Goal: Task Accomplishment & Management: Manage account settings

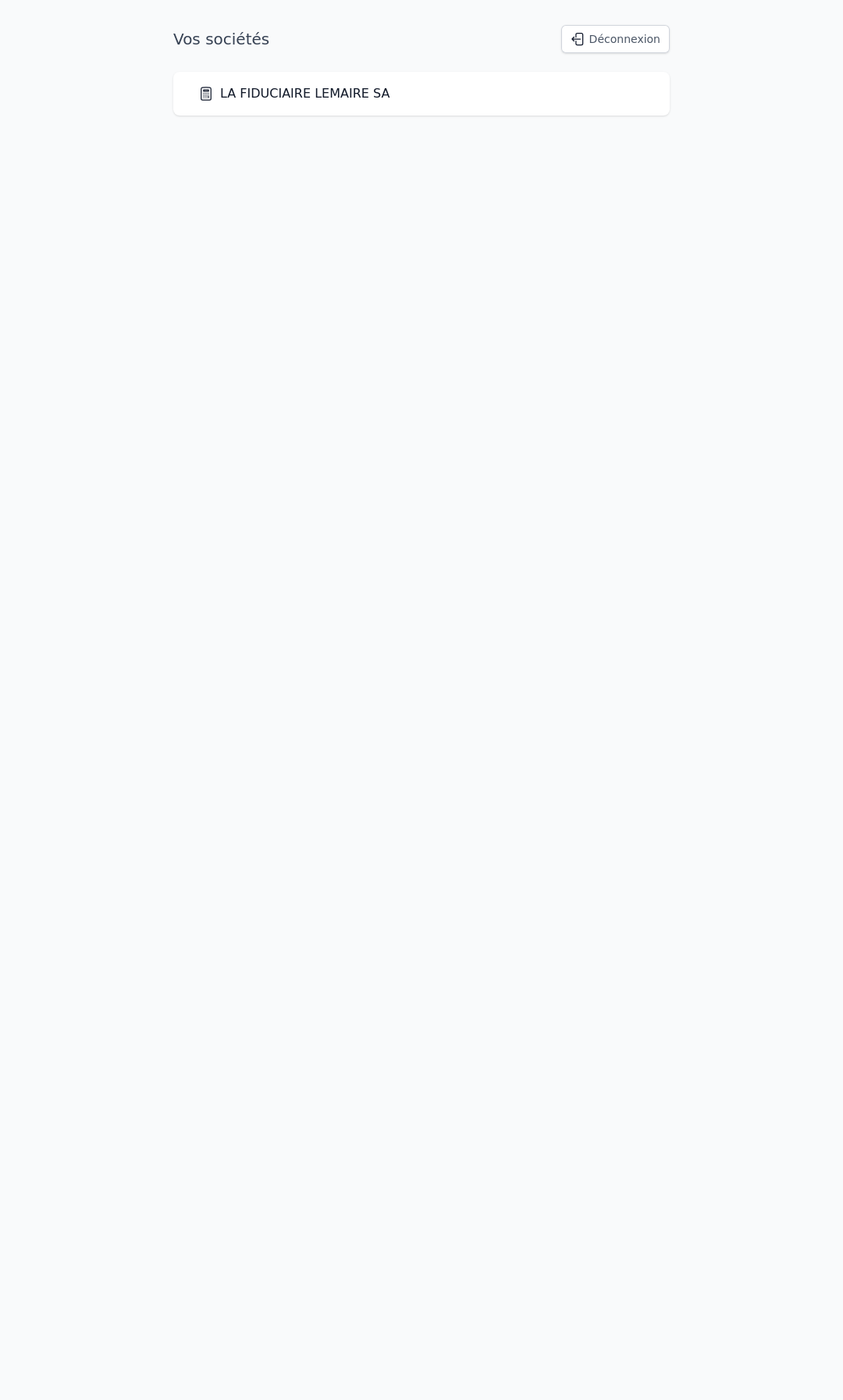
click at [341, 98] on link "LA FIDUCIAIRE LEMAIRE SA" at bounding box center [294, 93] width 192 height 19
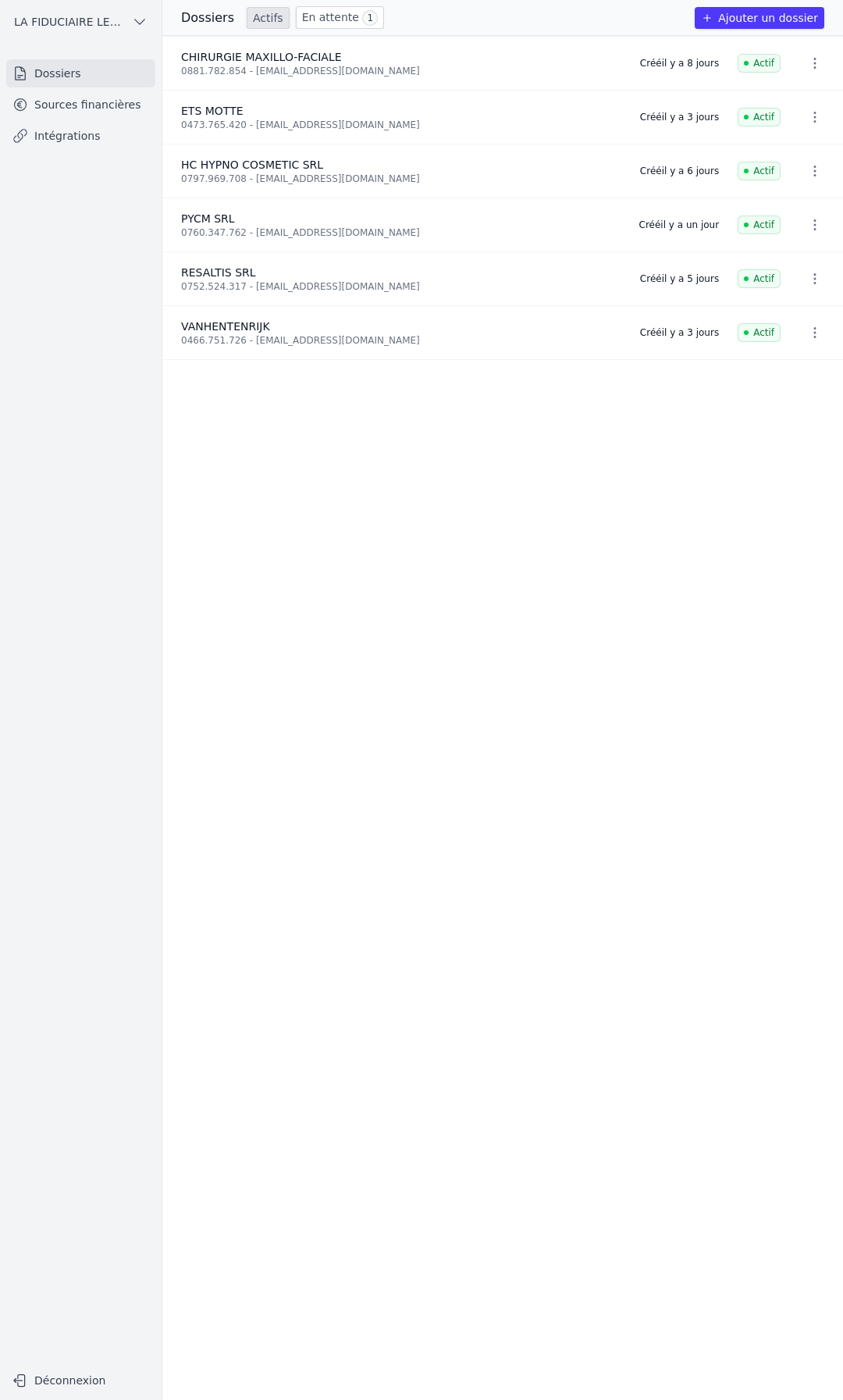
click at [340, 20] on link "En attente 1" at bounding box center [339, 18] width 88 height 23
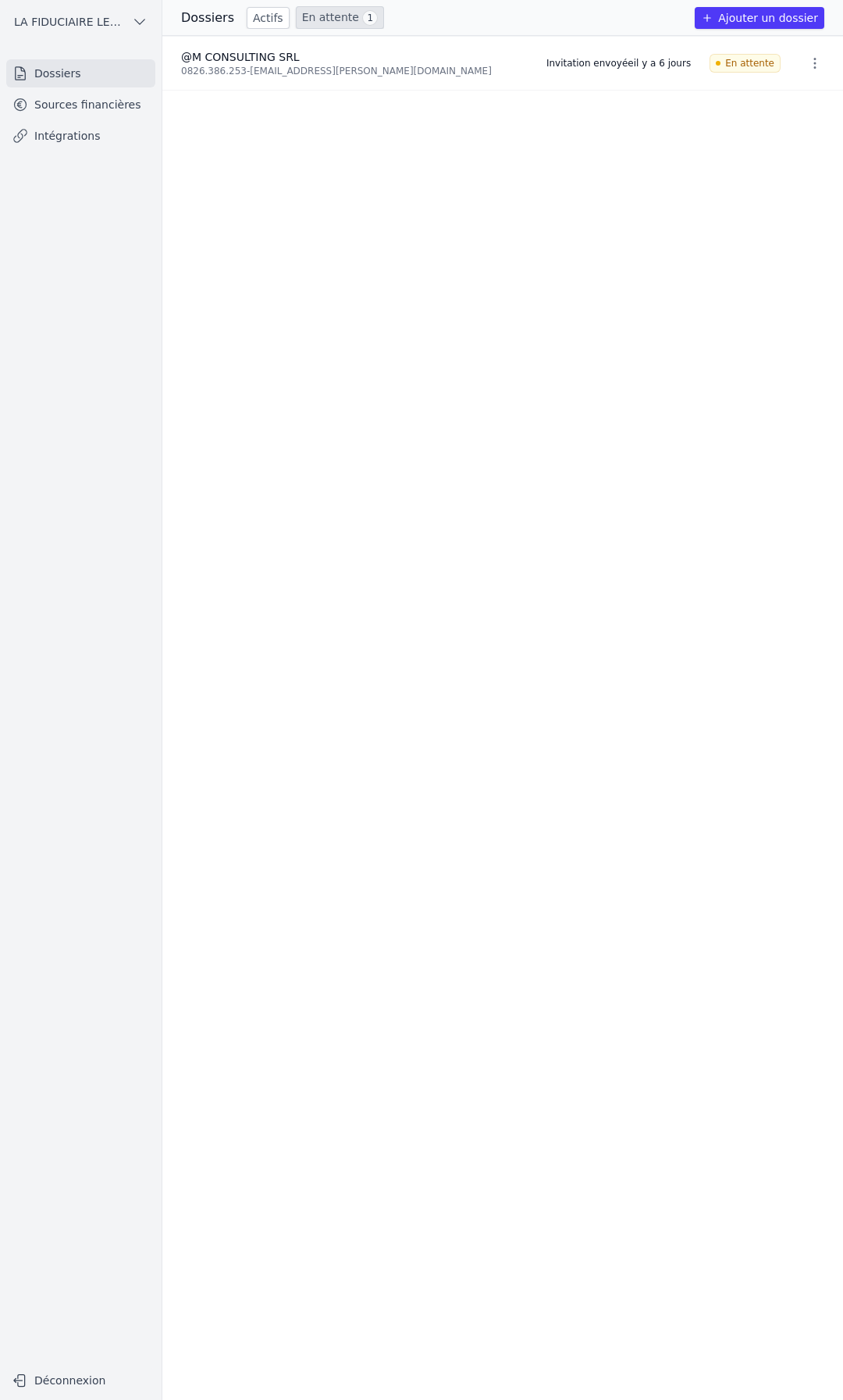
click at [269, 25] on link "Actifs" at bounding box center [267, 17] width 42 height 22
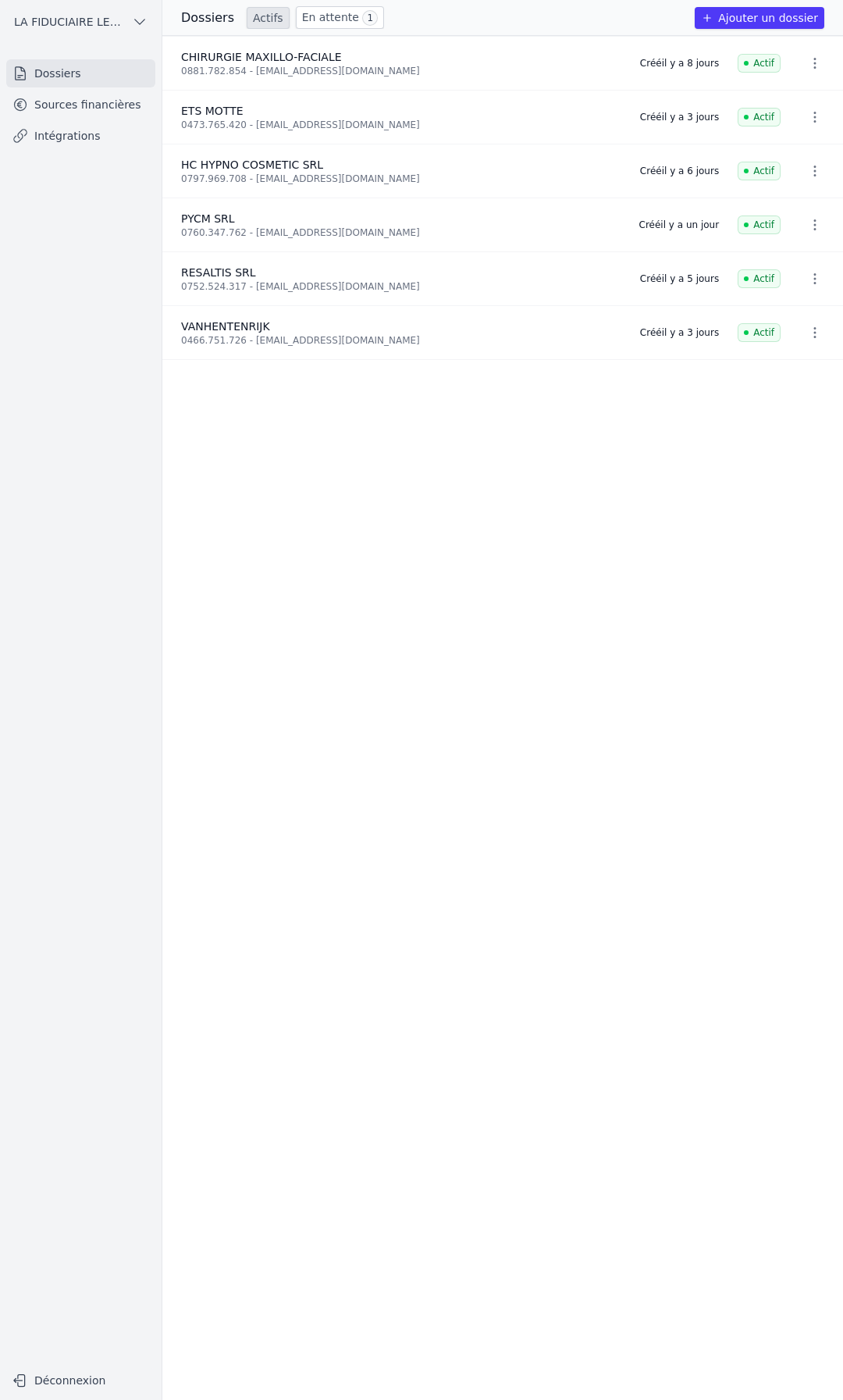
click at [321, 20] on link "En attente 1" at bounding box center [339, 18] width 88 height 23
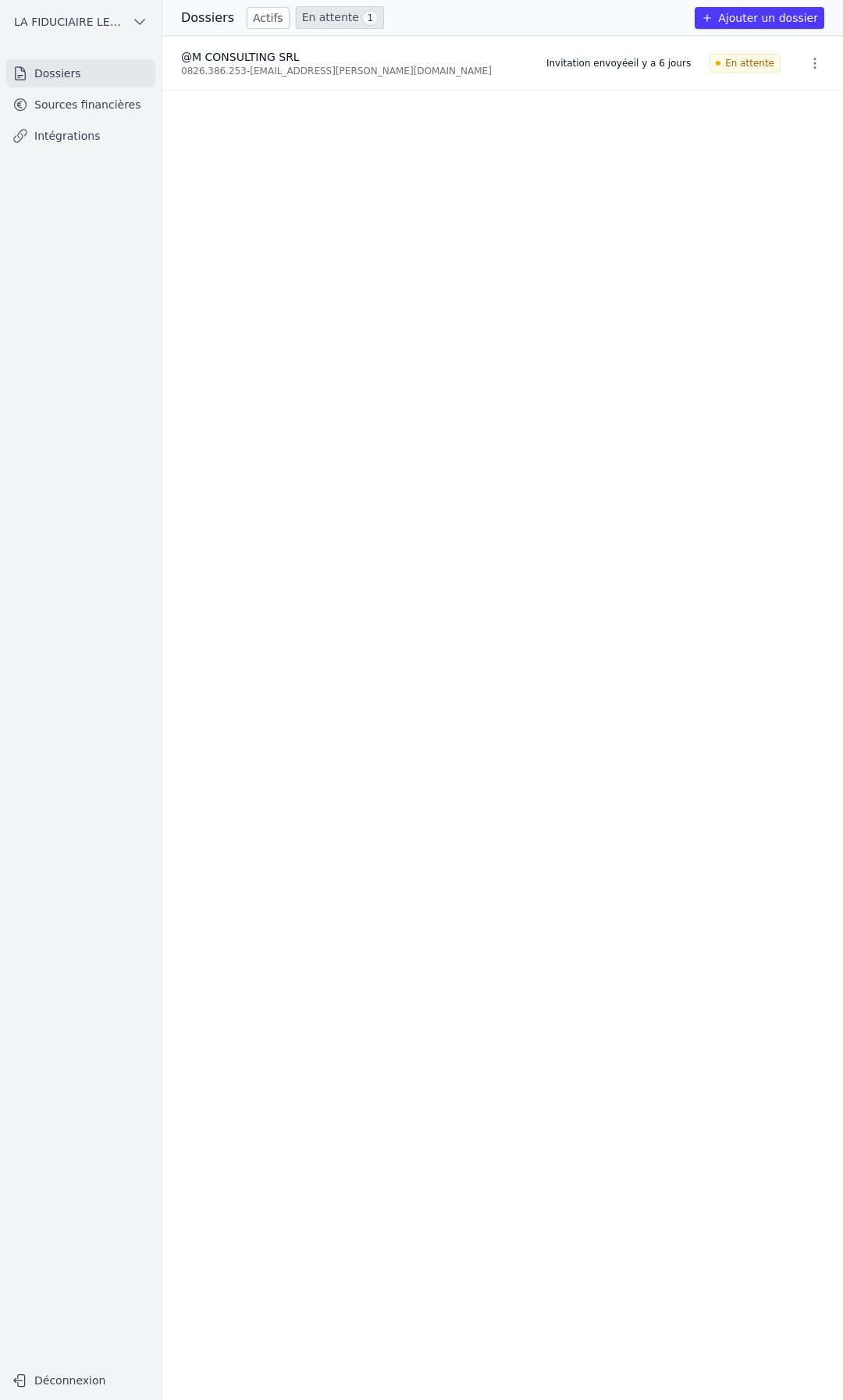
click at [272, 25] on link "Actifs" at bounding box center [267, 17] width 42 height 22
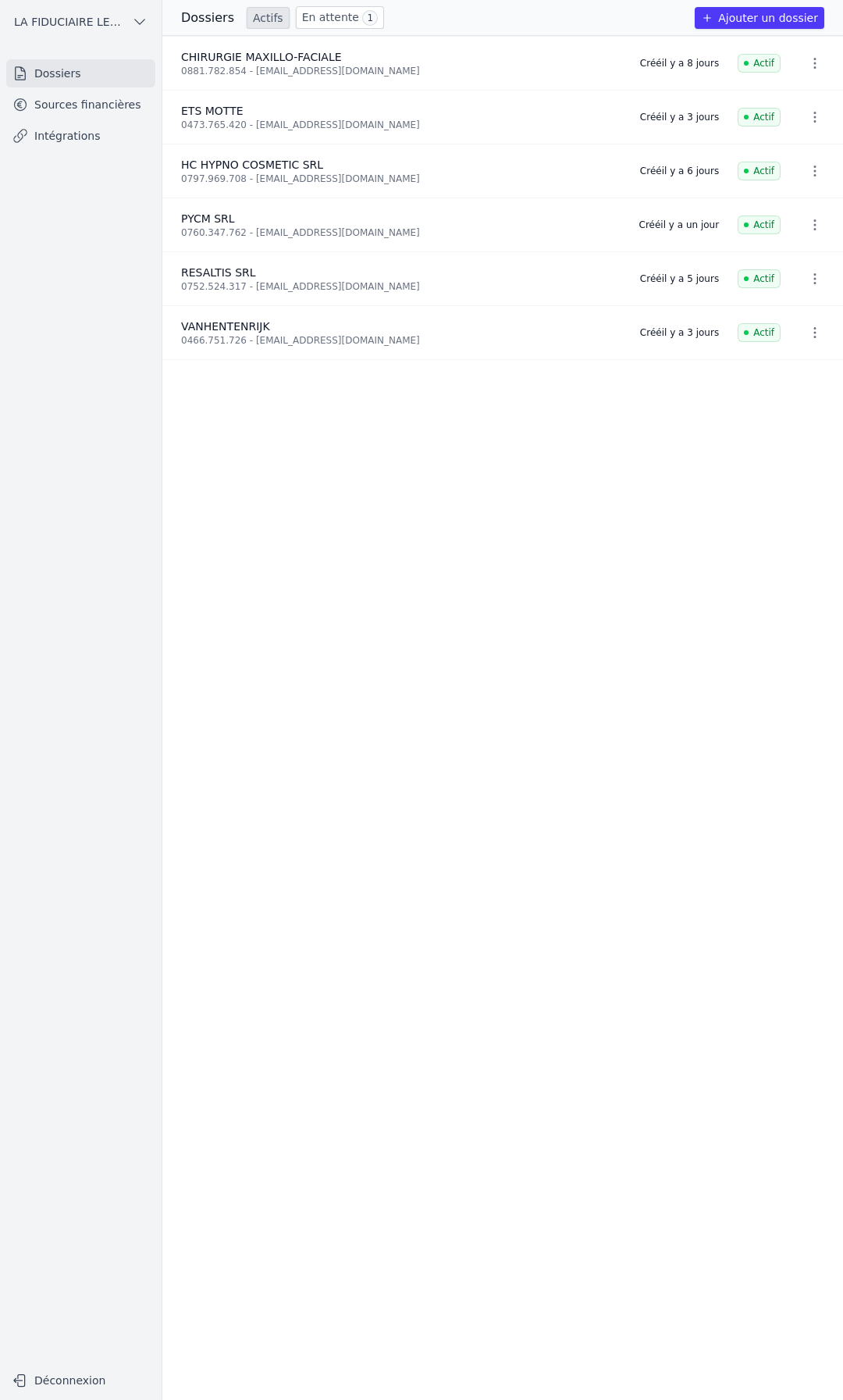
click at [312, 25] on link "En attente 1" at bounding box center [339, 18] width 88 height 23
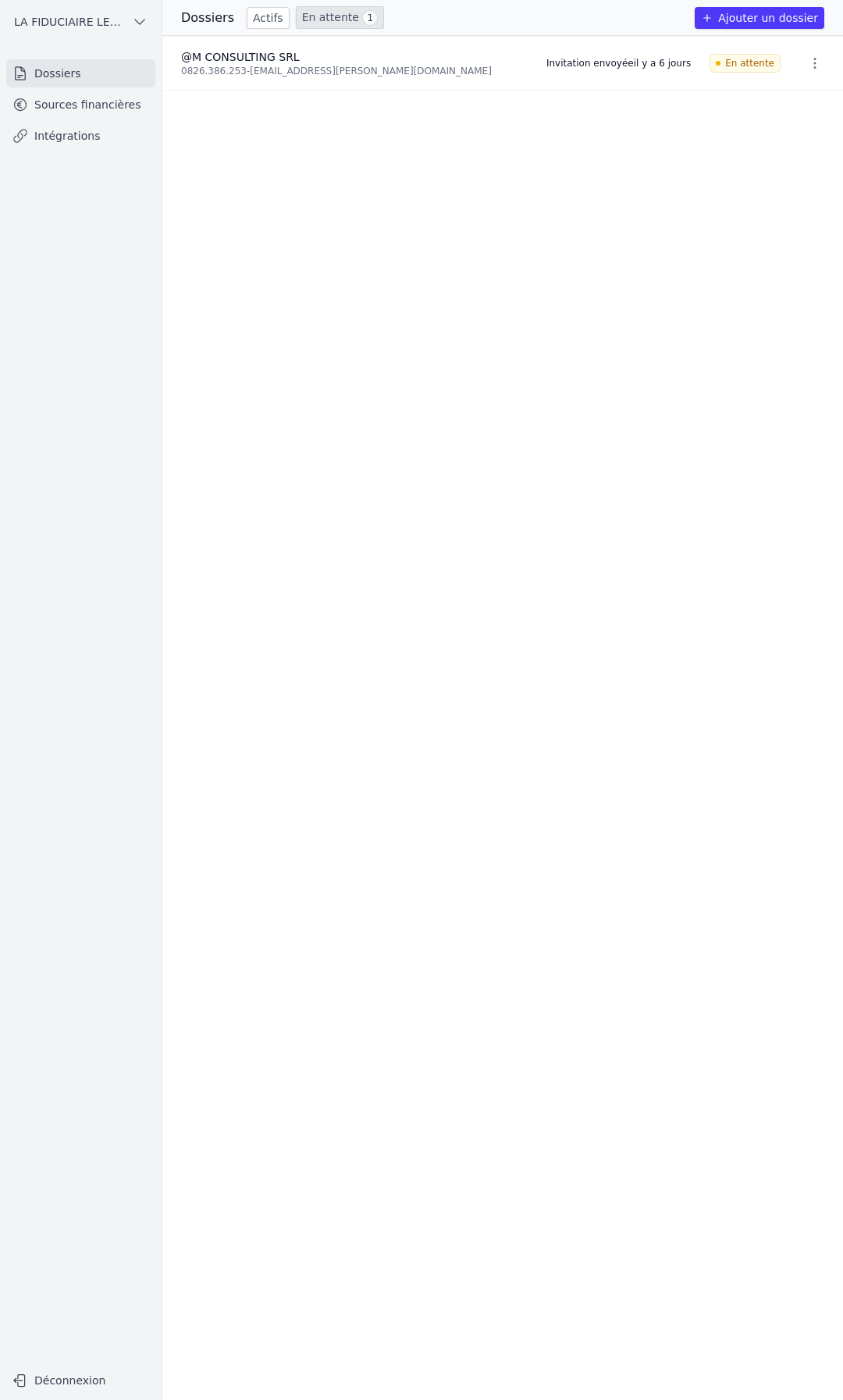
click at [277, 25] on link "Actifs" at bounding box center [267, 17] width 42 height 22
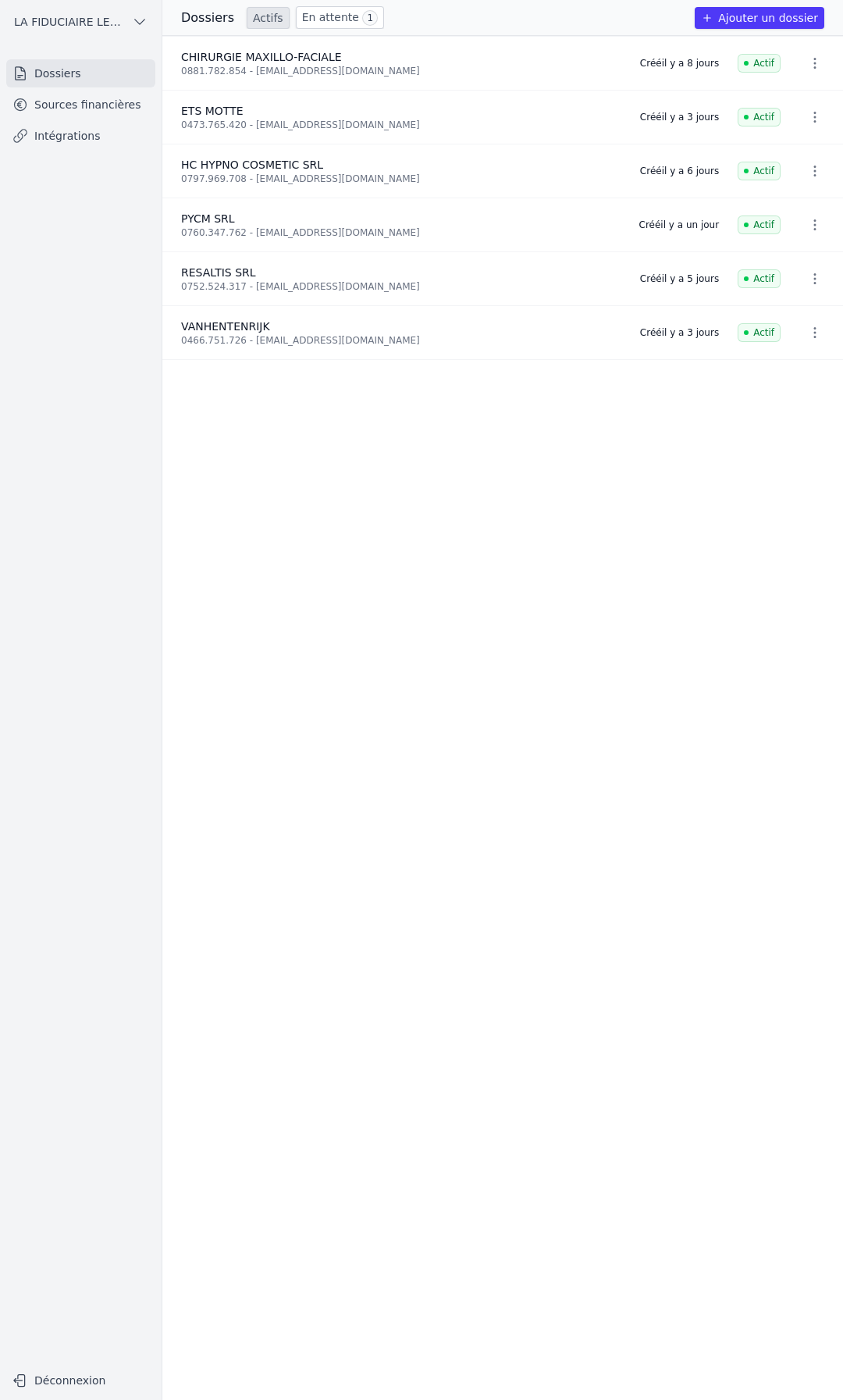
click at [111, 116] on link "Sources financières" at bounding box center [81, 105] width 149 height 28
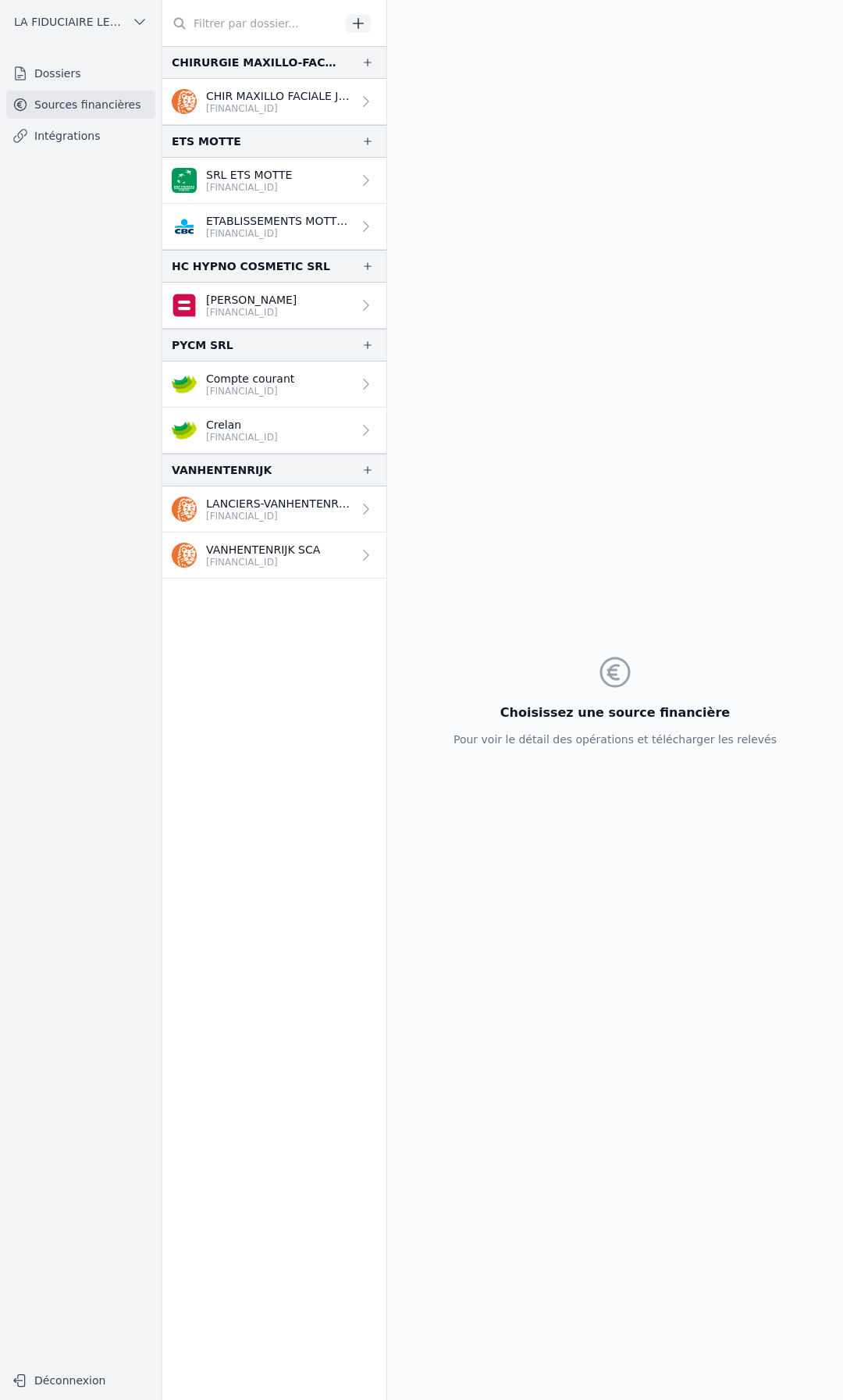
click at [283, 393] on p "[FINANCIAL_ID]" at bounding box center [249, 391] width 88 height 12
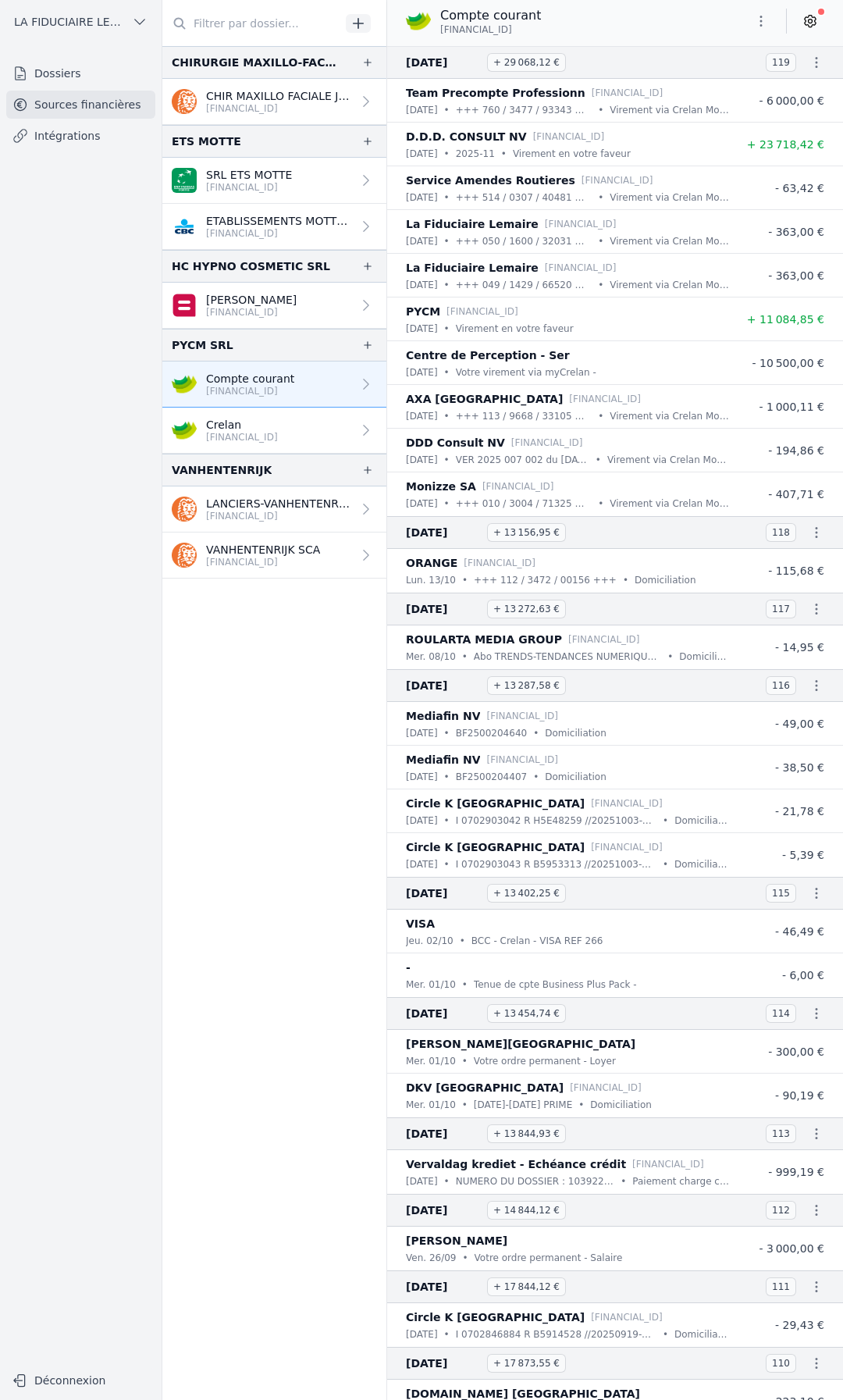
click at [811, 17] on icon at bounding box center [810, 21] width 16 height 16
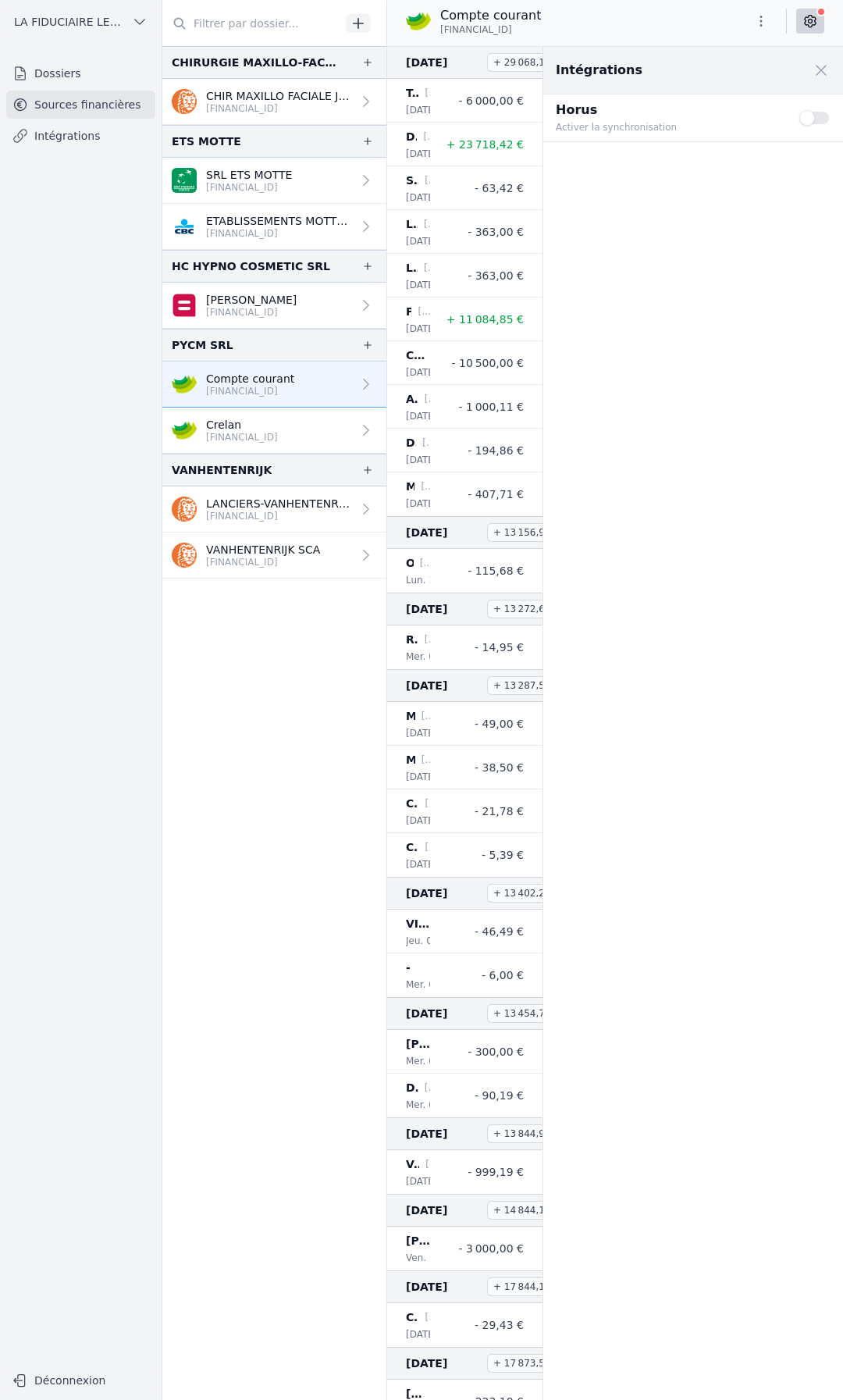
click at [808, 117] on button "Use setting" at bounding box center [815, 118] width 31 height 16
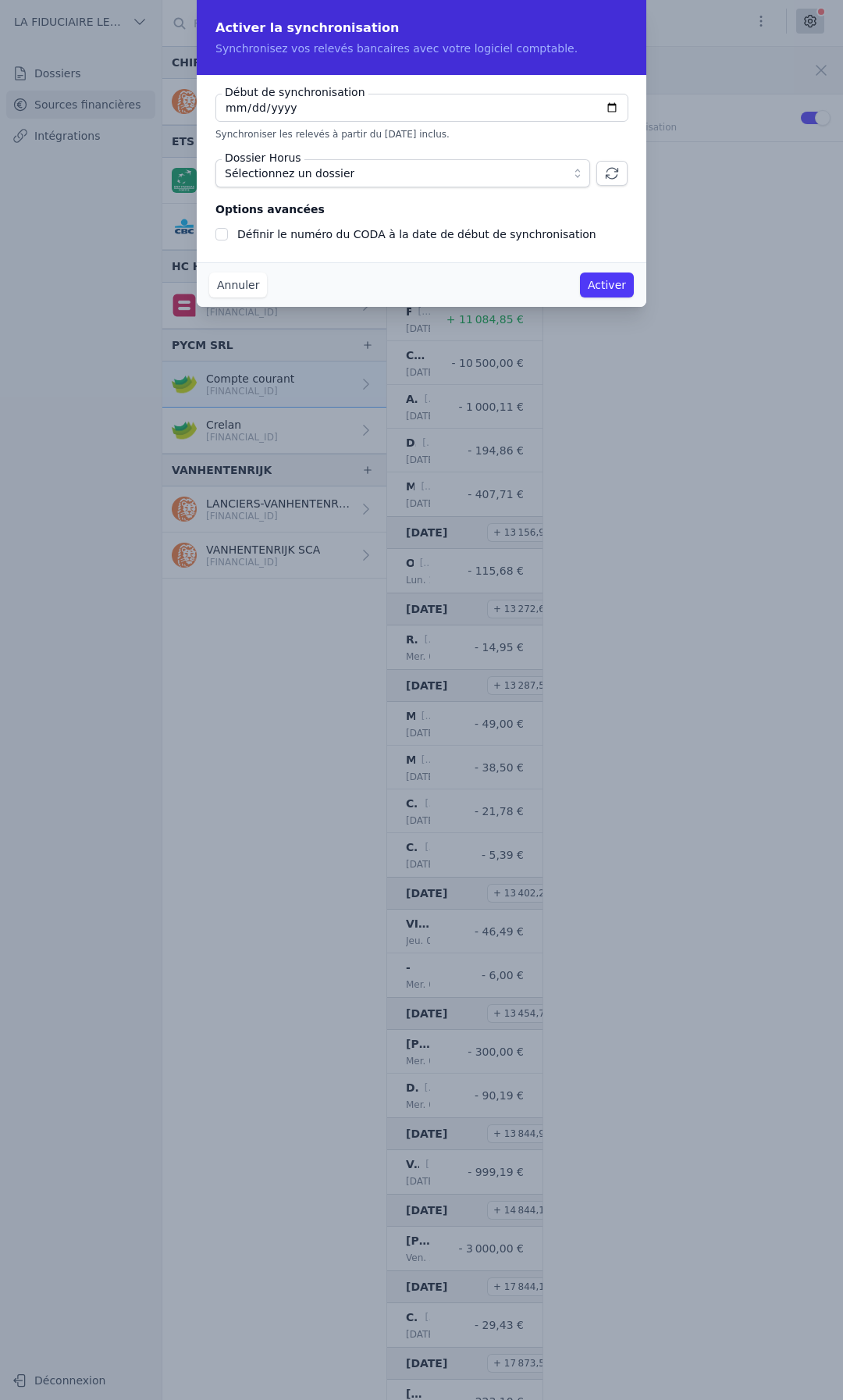
click at [318, 169] on span "Sélectionnez un dossier" at bounding box center [289, 174] width 129 height 19
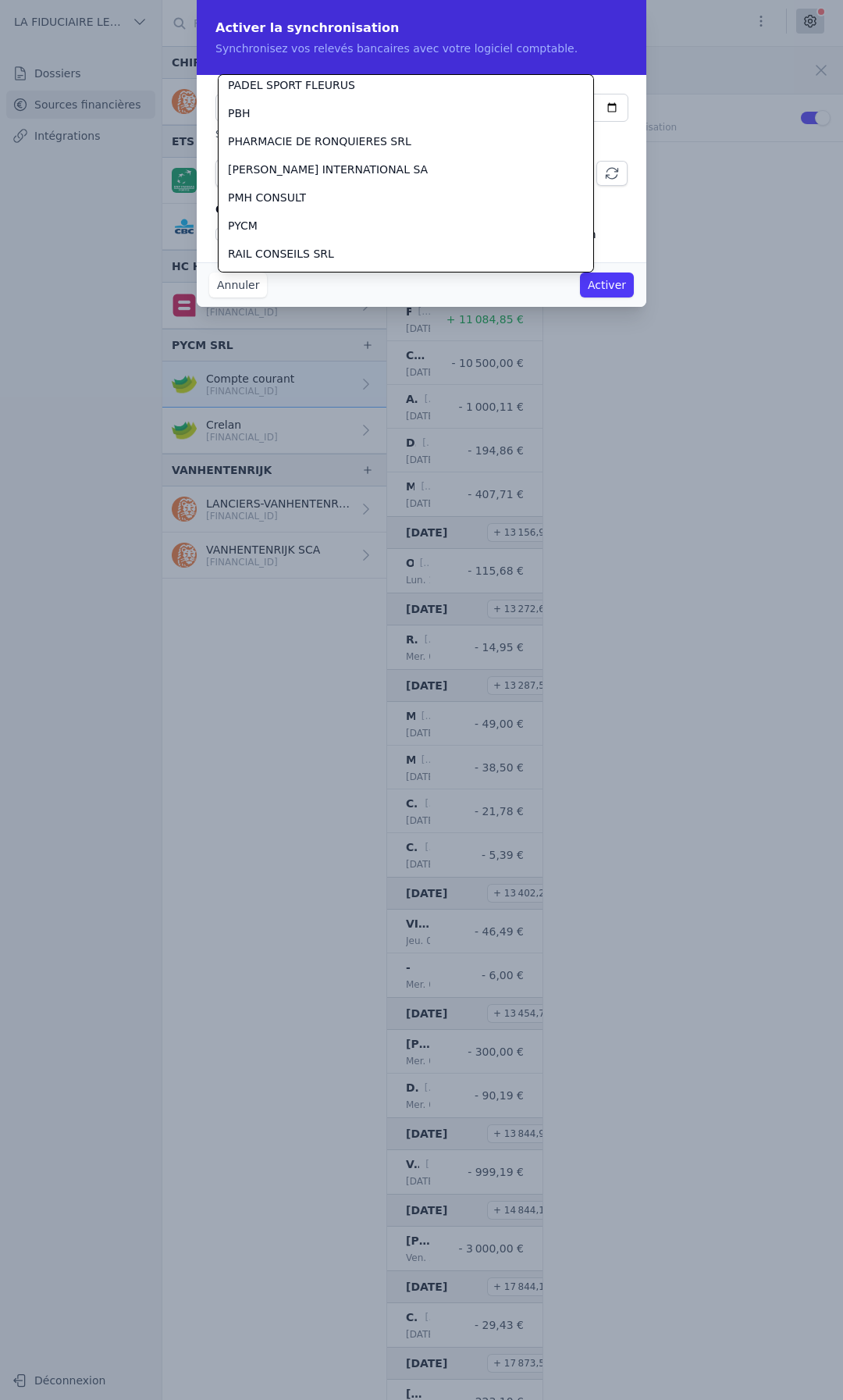
scroll to position [1638, 0]
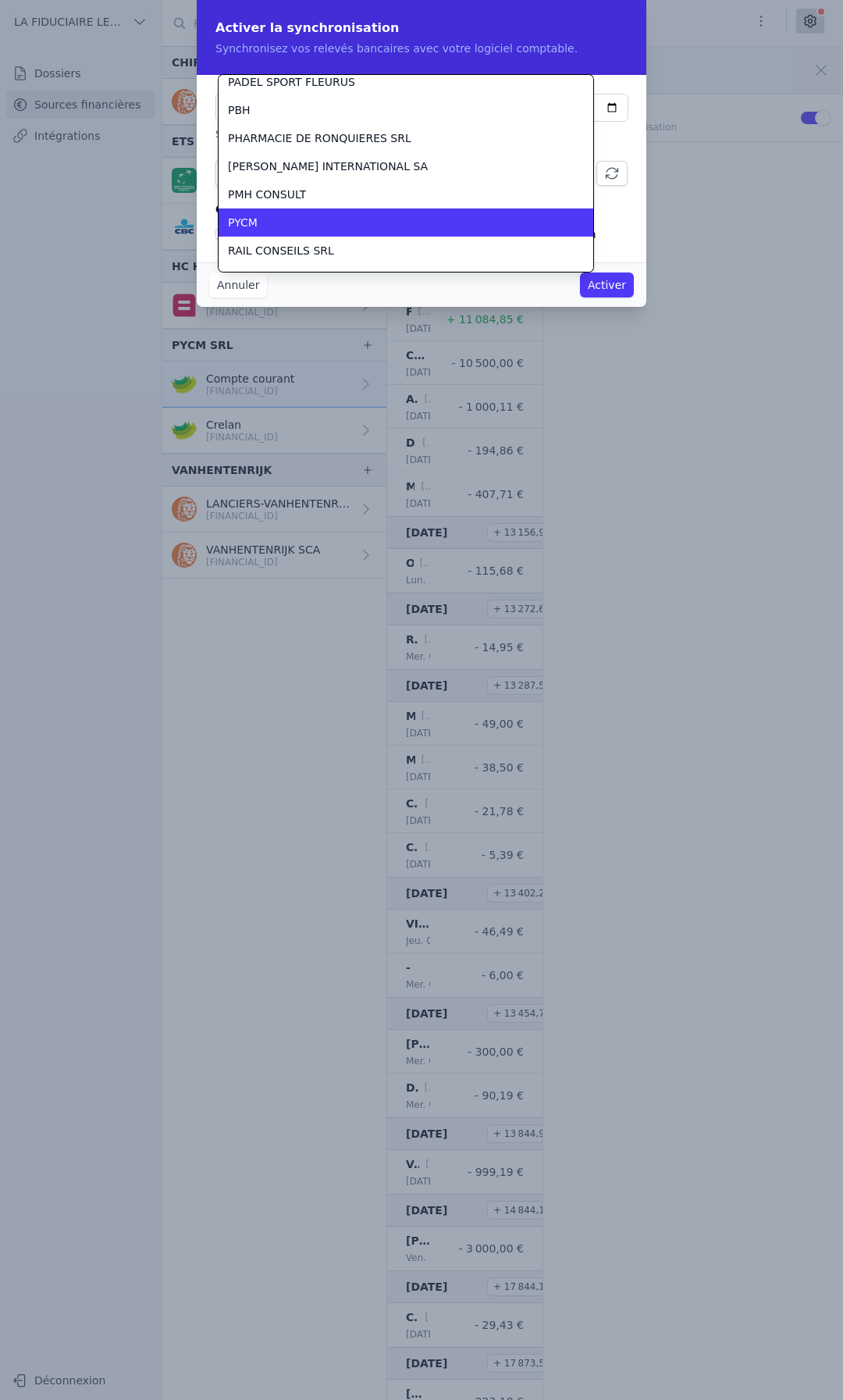
click at [287, 219] on div "PYCM" at bounding box center [396, 222] width 337 height 16
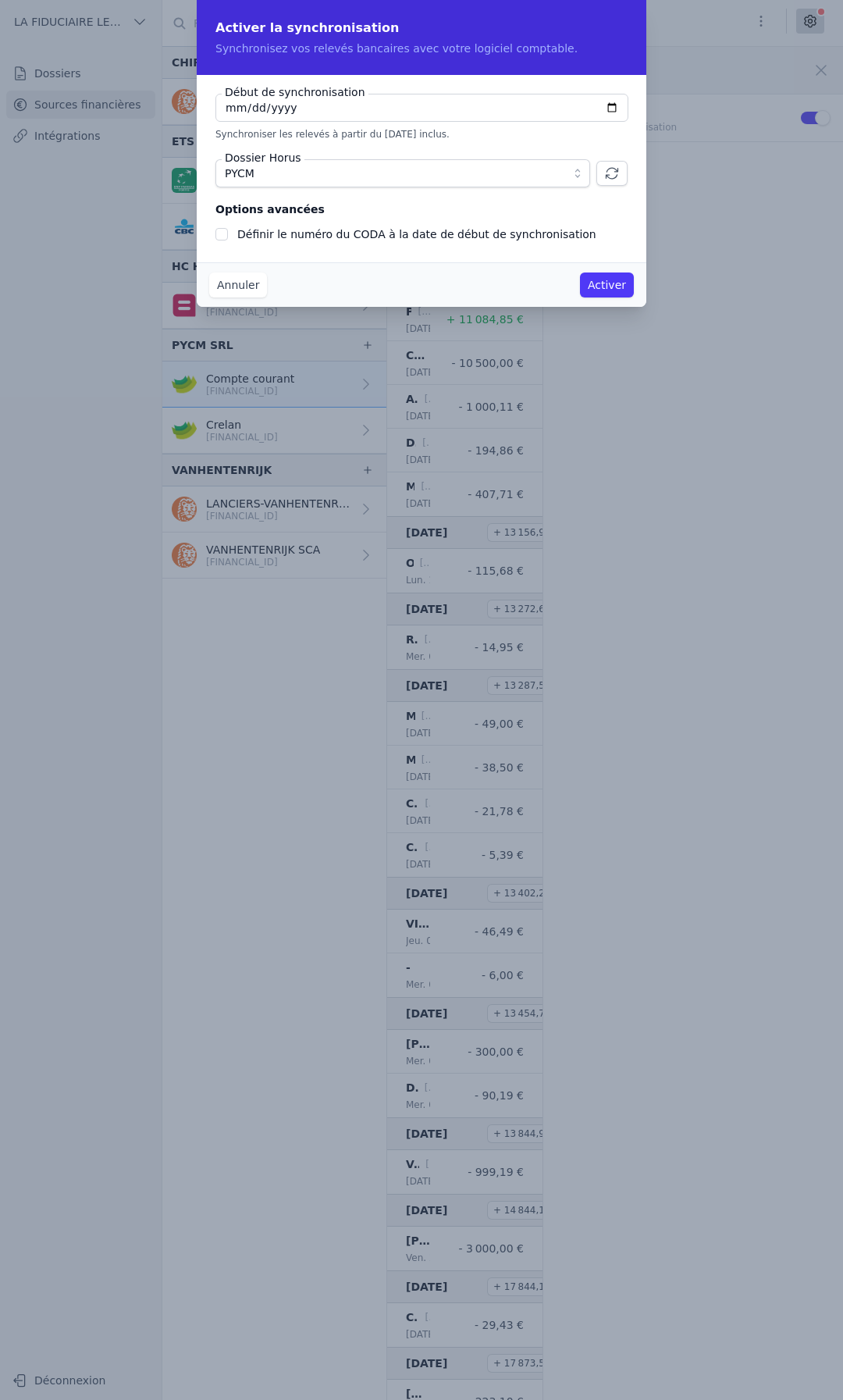
click at [300, 239] on label "Définir le numéro du CODA à la date de début de synchronisation" at bounding box center [416, 234] width 359 height 12
click at [228, 239] on input "Définir le numéro du CODA à la date de début de synchronisation" at bounding box center [221, 234] width 12 height 12
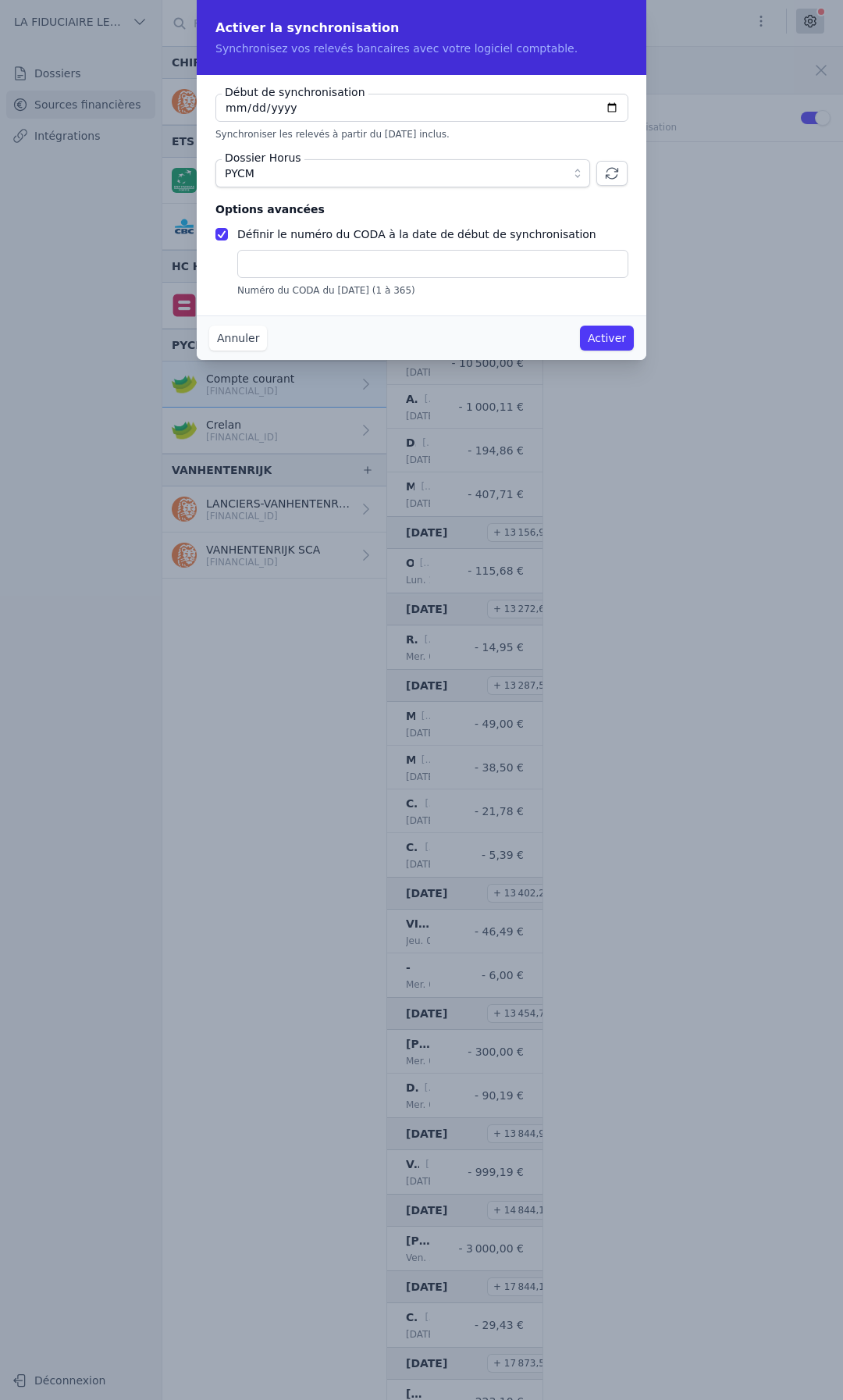
click at [300, 236] on label "Définir le numéro du CODA à la date de début de synchronisation" at bounding box center [416, 234] width 359 height 12
click at [228, 236] on input "Définir le numéro du CODA à la date de début de synchronisation" at bounding box center [221, 234] width 12 height 12
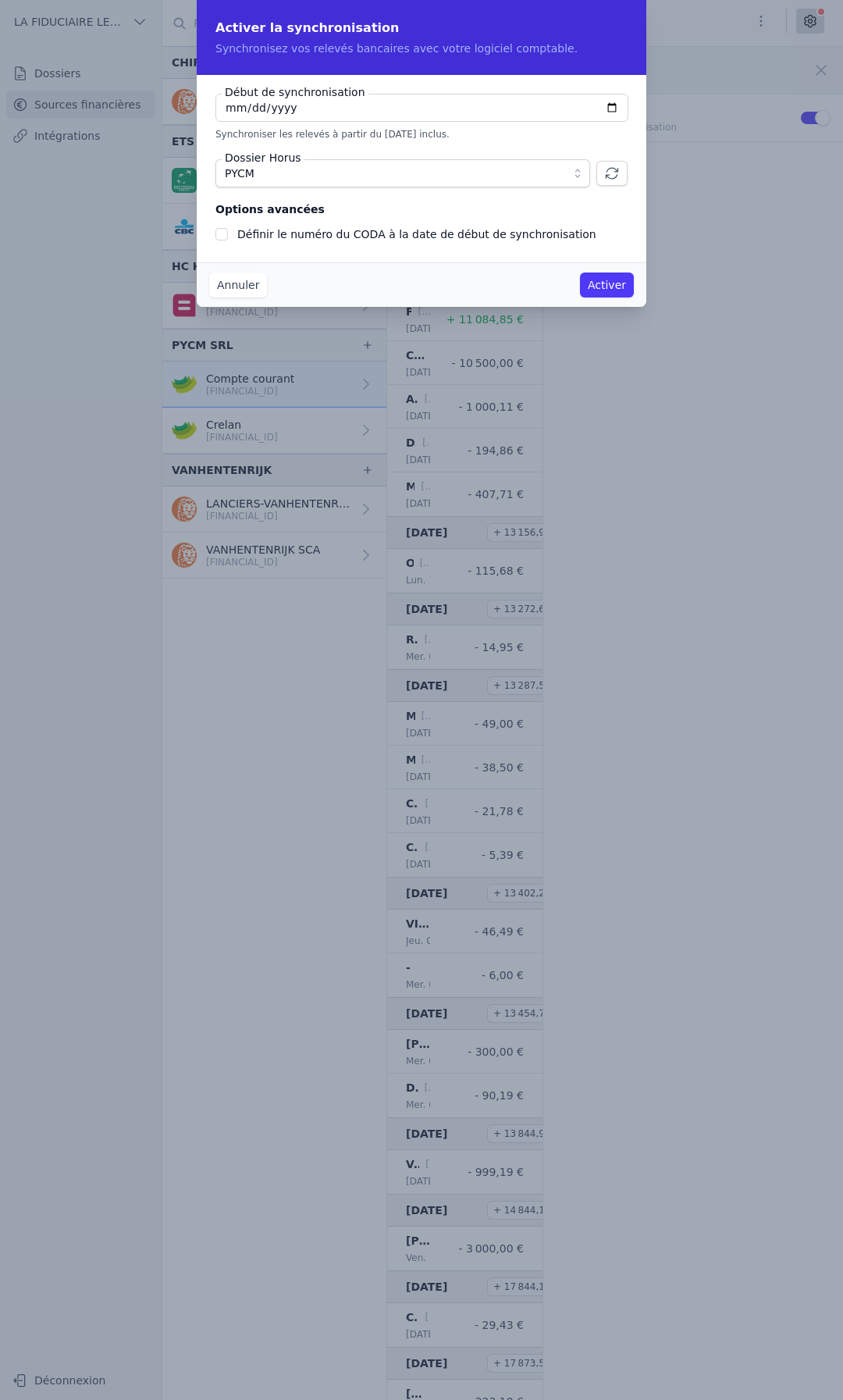
click at [606, 288] on button "Activer" at bounding box center [607, 285] width 54 height 25
click at [597, 281] on button "Activer" at bounding box center [607, 285] width 54 height 25
click at [371, 242] on div "Définir le numéro du CODA à la date de début de synchronisation" at bounding box center [432, 234] width 391 height 19
click at [615, 286] on button "Activer" at bounding box center [607, 285] width 54 height 25
click at [382, 237] on label "Définir le numéro du CODA à la date de début de synchronisation" at bounding box center [416, 234] width 359 height 12
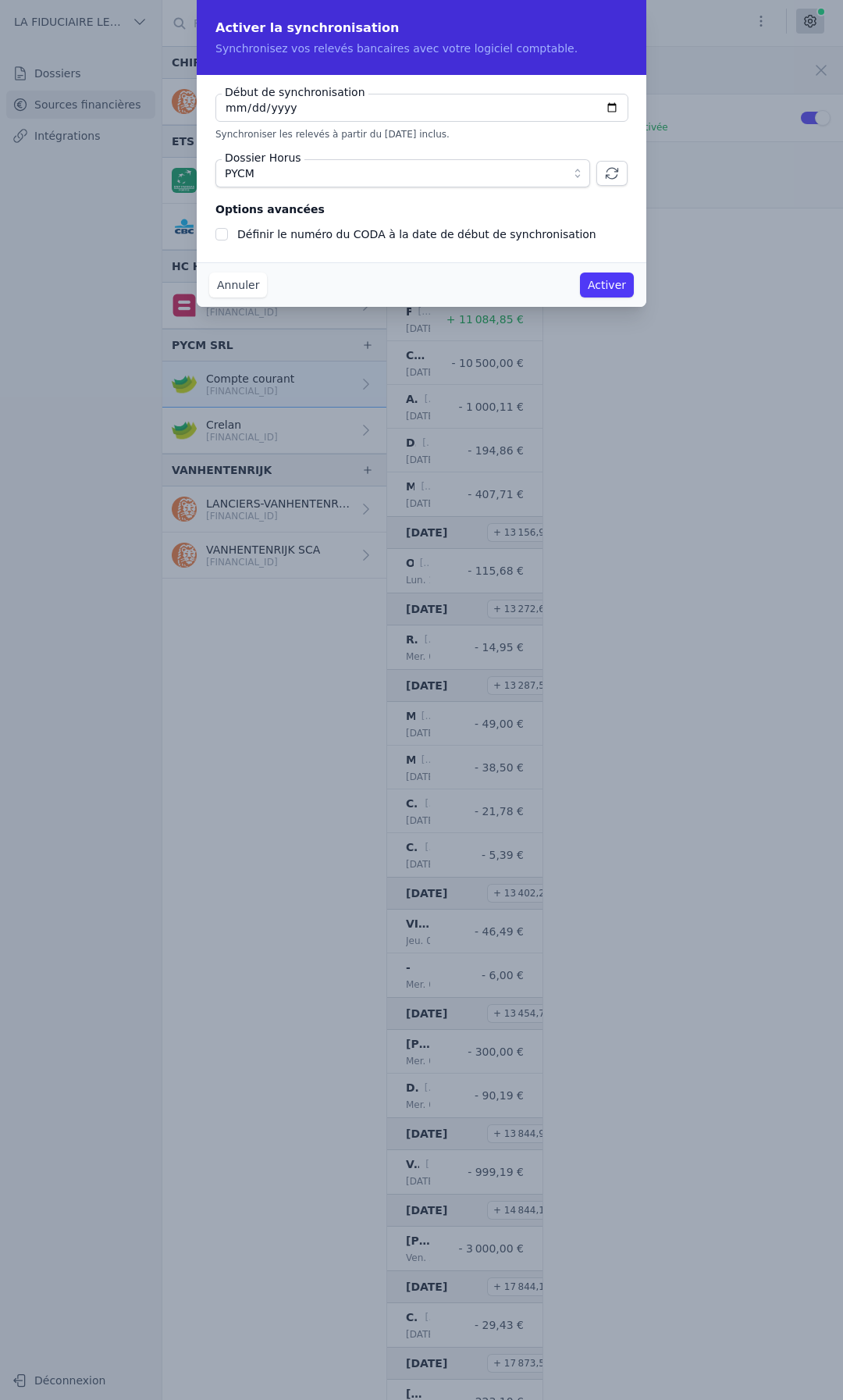
click at [228, 237] on input "Définir le numéro du CODA à la date de début de synchronisation" at bounding box center [221, 234] width 12 height 12
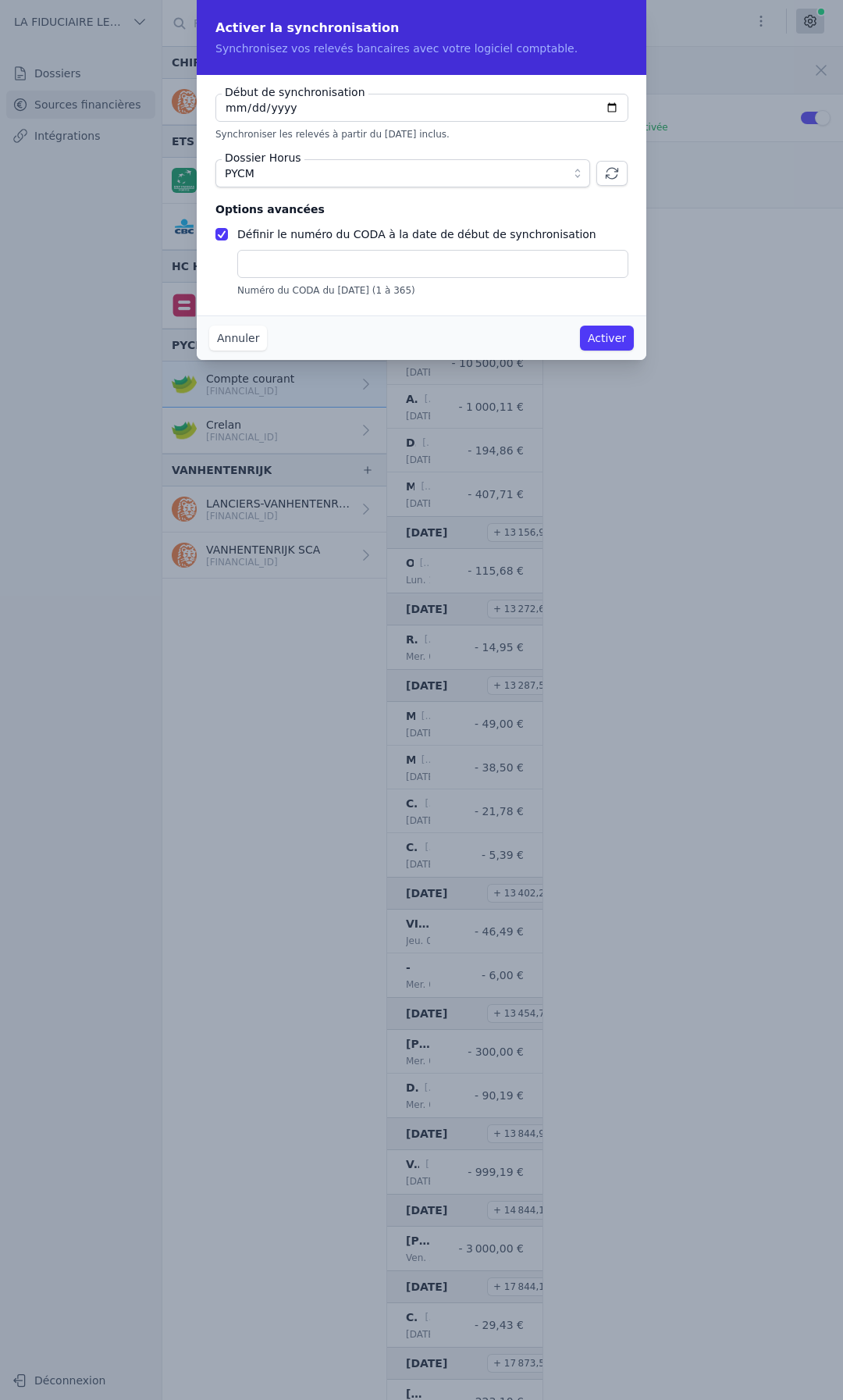
click at [335, 235] on label "Définir le numéro du CODA à la date de début de synchronisation" at bounding box center [416, 234] width 359 height 12
click at [228, 235] on input "Définir le numéro du CODA à la date de début de synchronisation" at bounding box center [221, 234] width 12 height 12
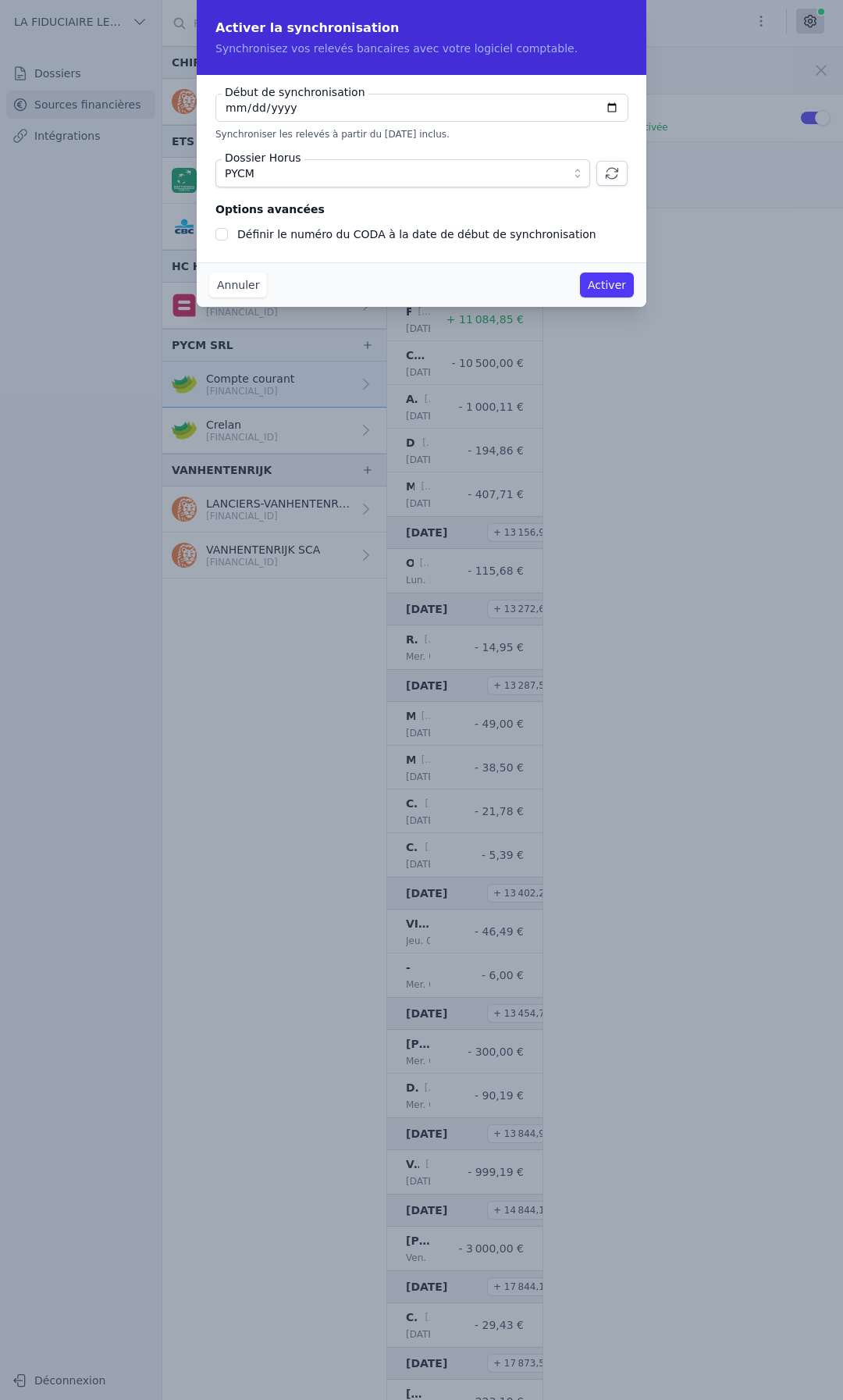
click at [622, 292] on button "Activer" at bounding box center [607, 285] width 54 height 25
click at [595, 282] on button "Activer" at bounding box center [607, 285] width 54 height 25
click at [375, 237] on label "Définir le numéro du CODA à la date de début de synchronisation" at bounding box center [416, 234] width 359 height 12
click at [228, 237] on input "Définir le numéro du CODA à la date de début de synchronisation" at bounding box center [221, 234] width 12 height 12
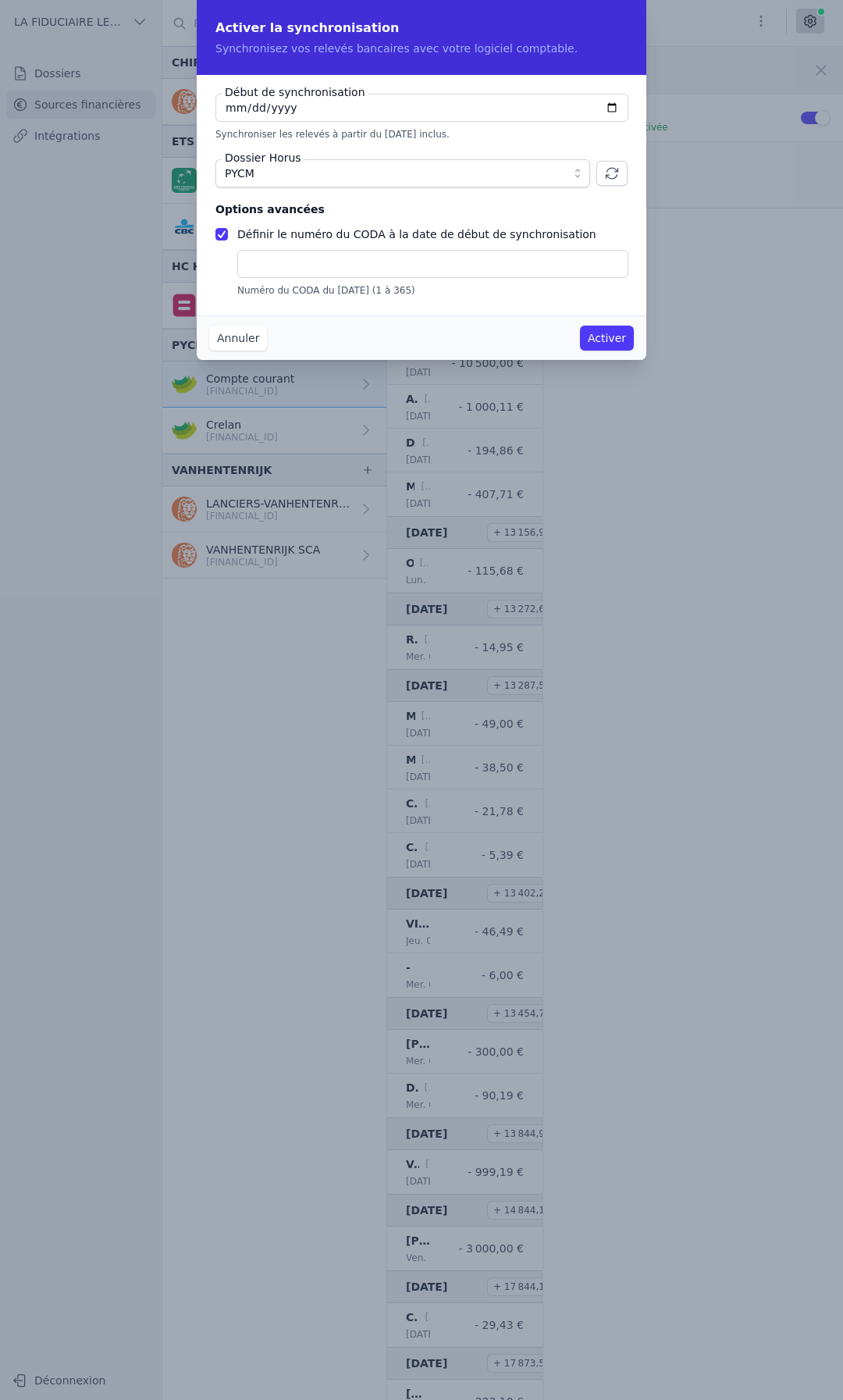
click at [594, 341] on button "Activer" at bounding box center [607, 338] width 54 height 25
click at [250, 234] on label "Définir le numéro du CODA à la date de début de synchronisation" at bounding box center [416, 234] width 359 height 12
click at [228, 234] on input "Définir le numéro du CODA à la date de début de synchronisation" at bounding box center [221, 234] width 12 height 12
checkbox input "false"
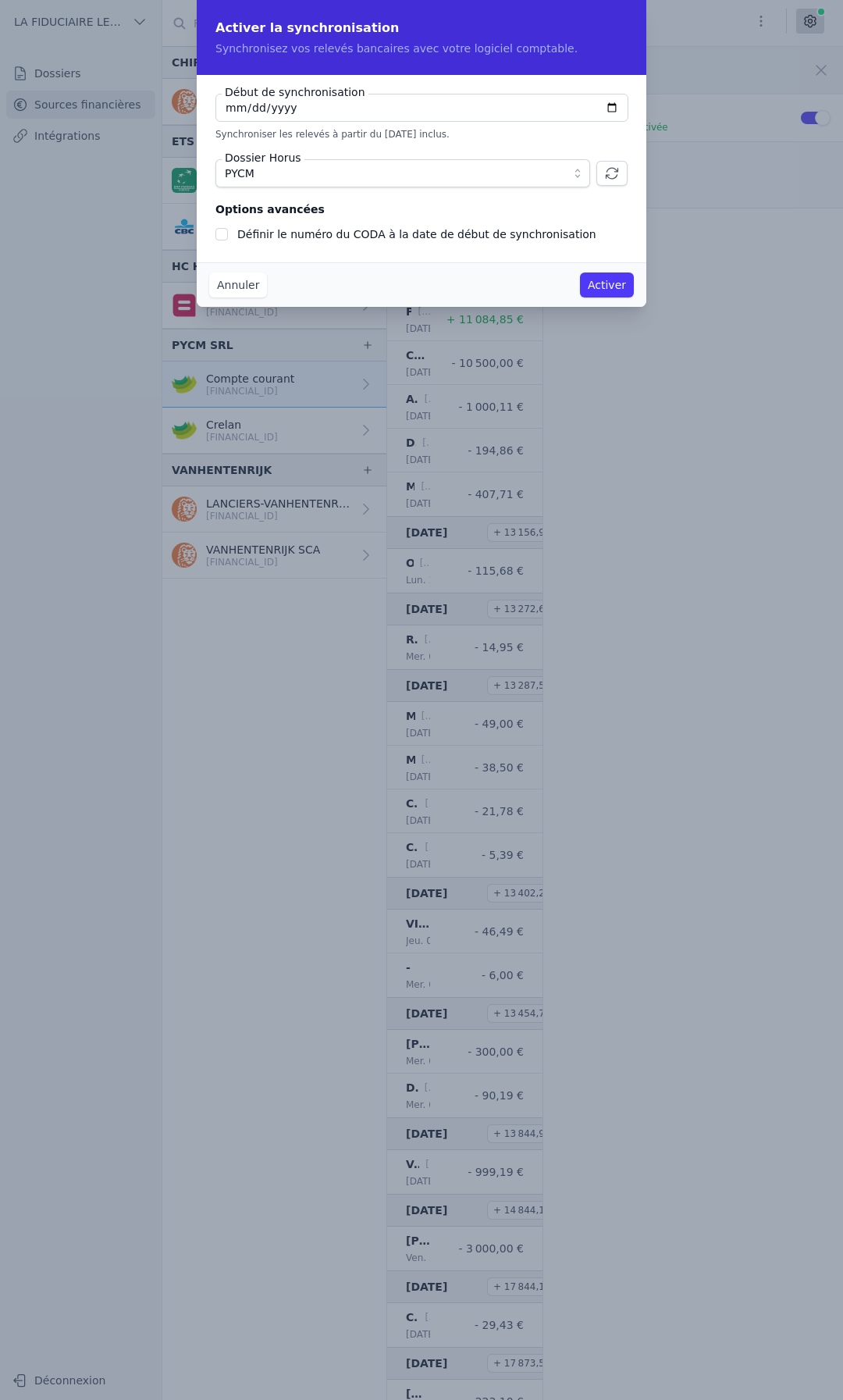
click at [232, 284] on button "Annuler" at bounding box center [238, 285] width 58 height 25
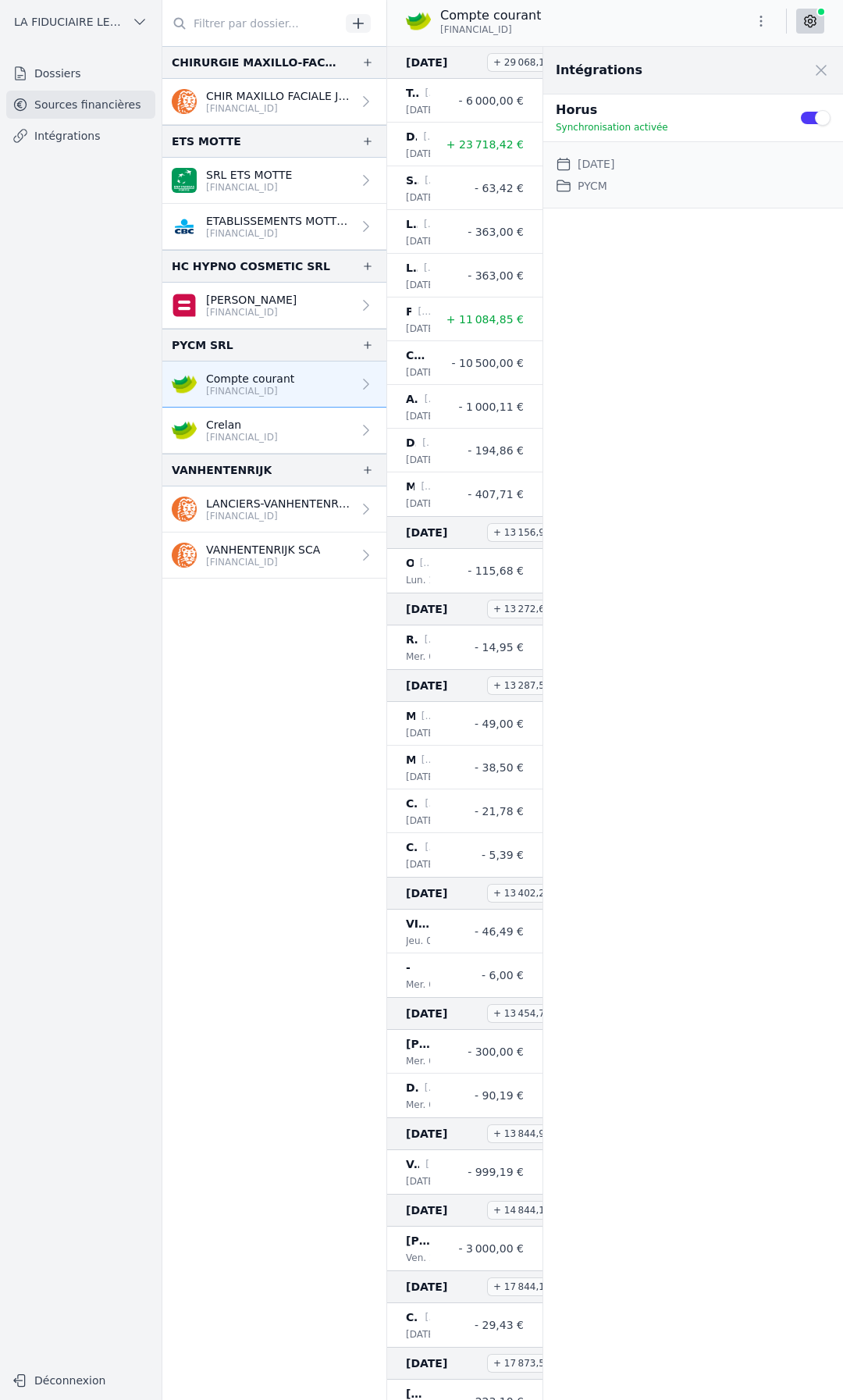
click at [310, 435] on link "Crelan [FINANCIAL_ID]" at bounding box center [274, 430] width 224 height 46
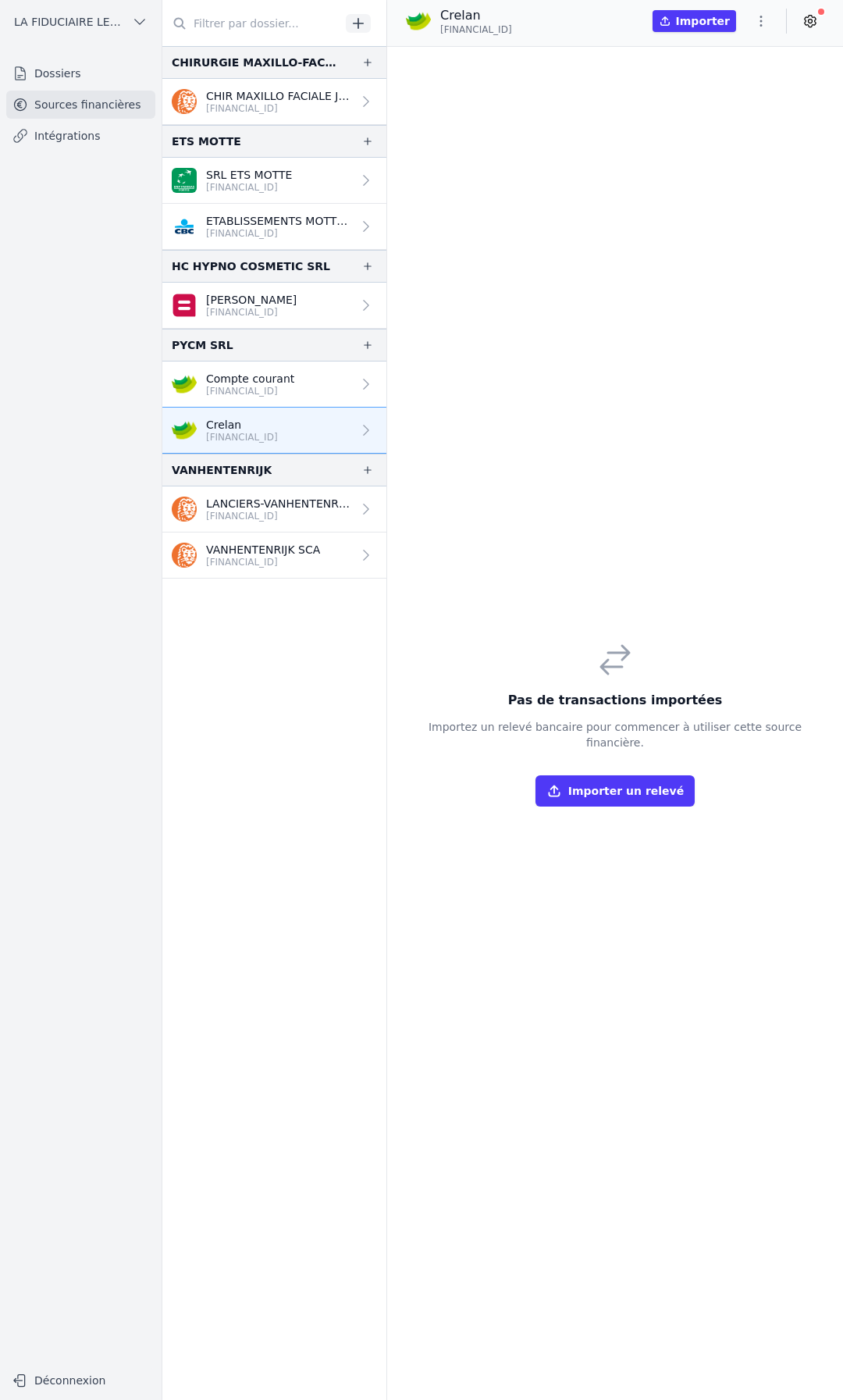
click at [282, 394] on p "[FINANCIAL_ID]" at bounding box center [249, 391] width 88 height 12
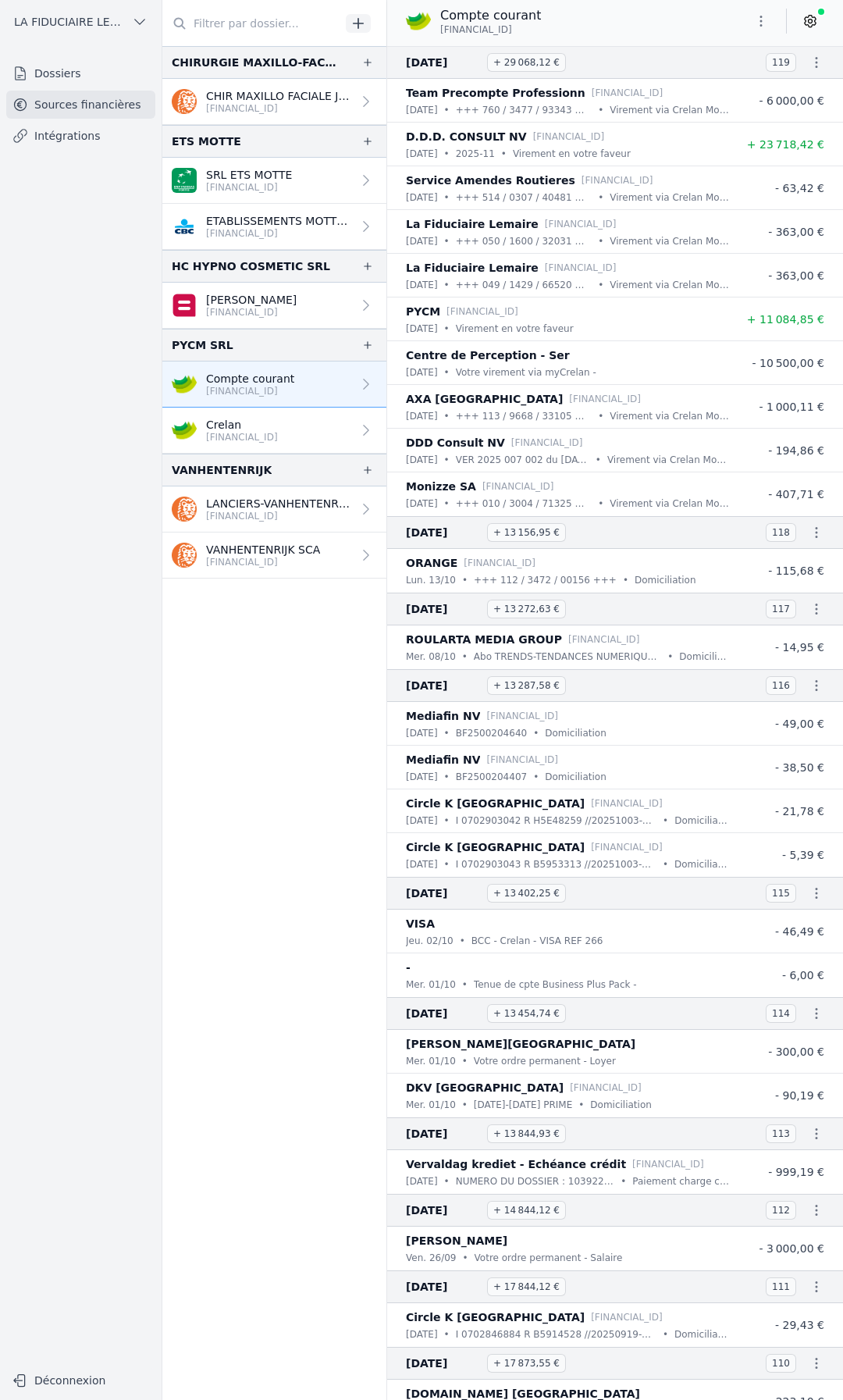
click at [283, 316] on p "[FINANCIAL_ID]" at bounding box center [251, 312] width 91 height 12
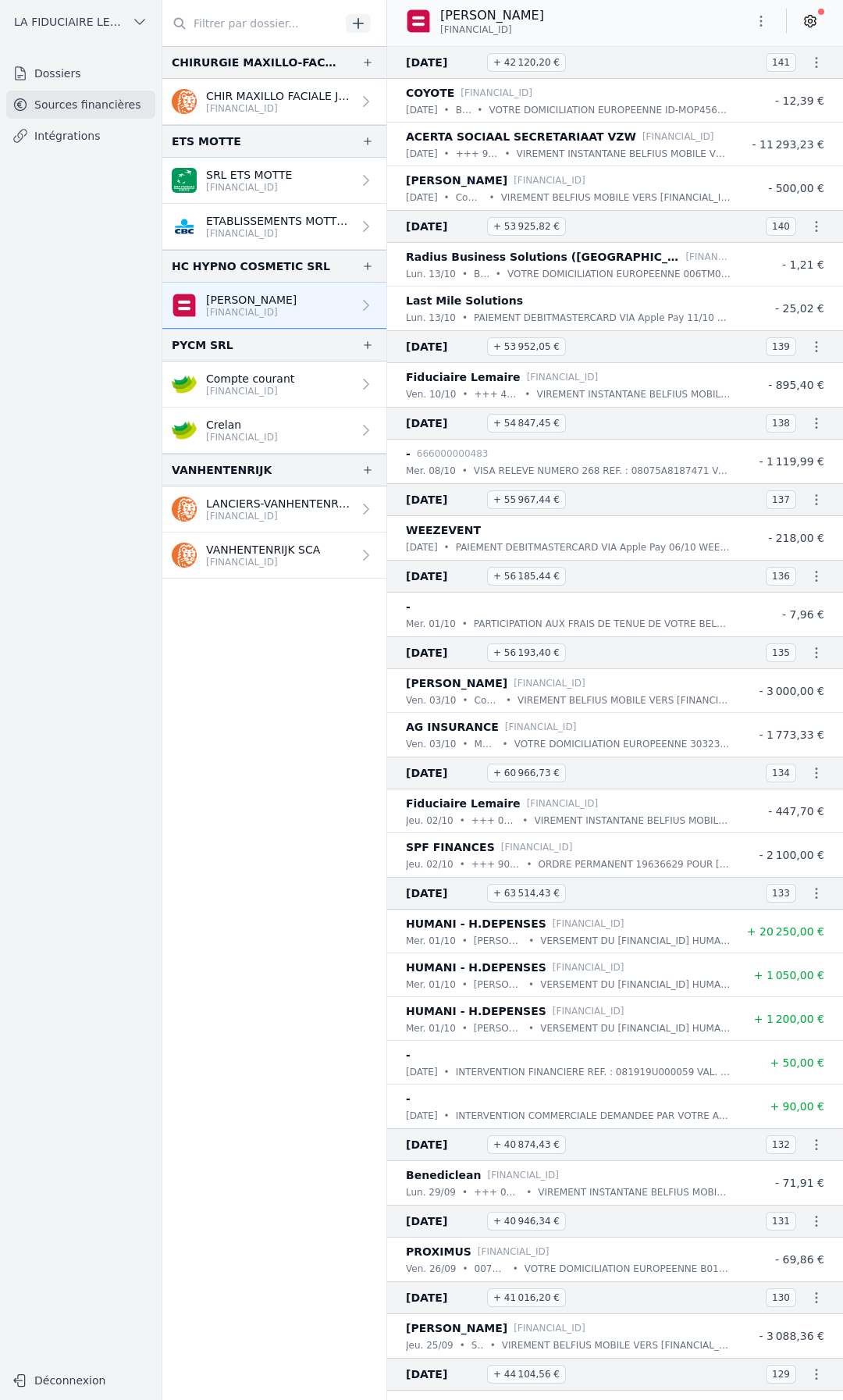
click at [803, 15] on icon at bounding box center [810, 21] width 16 height 16
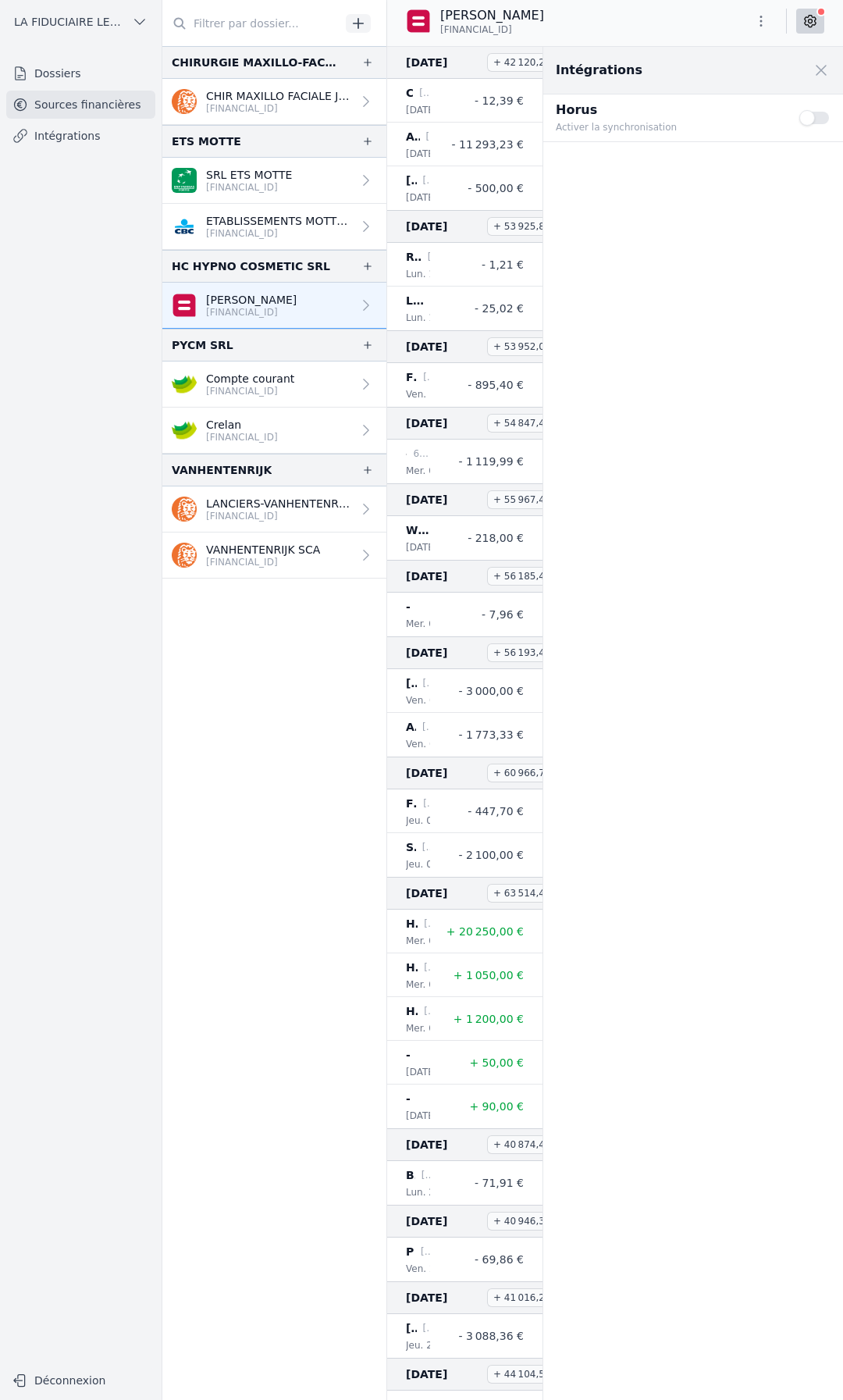
click at [323, 378] on link "Compte courant [FINANCIAL_ID]" at bounding box center [274, 384] width 224 height 46
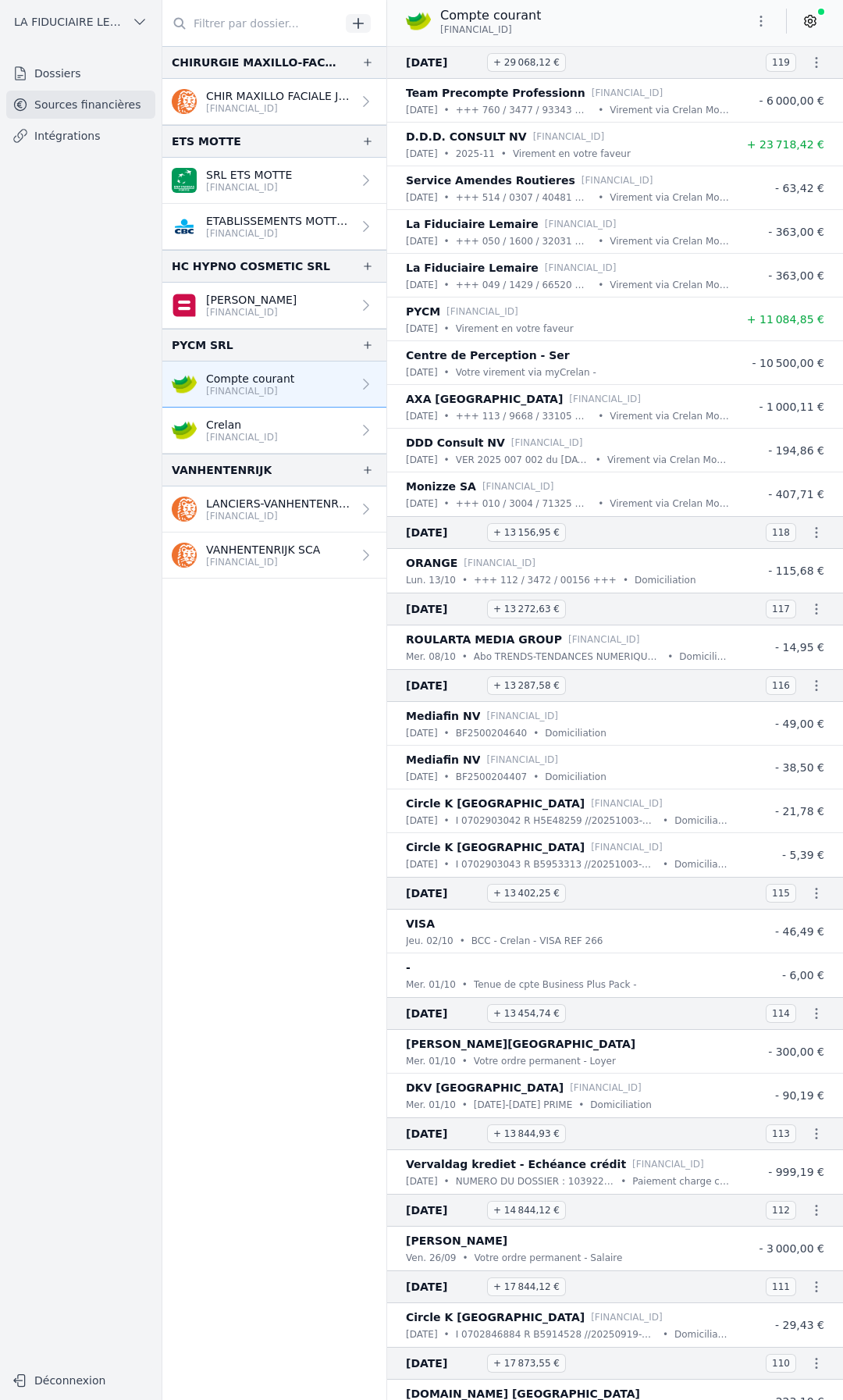
click at [819, 29] on link at bounding box center [811, 21] width 28 height 25
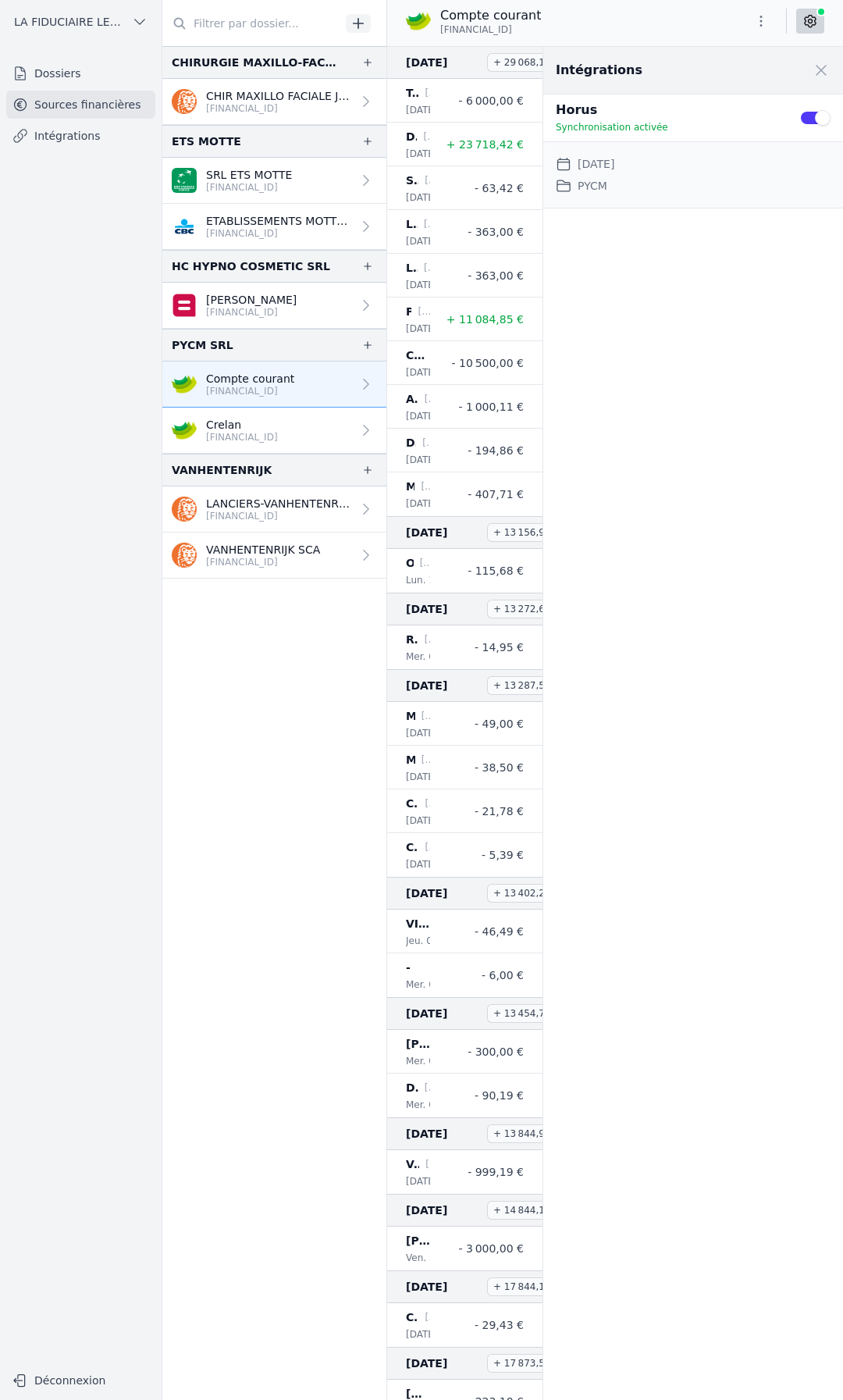
click at [268, 293] on p "[PERSON_NAME]" at bounding box center [251, 299] width 91 height 16
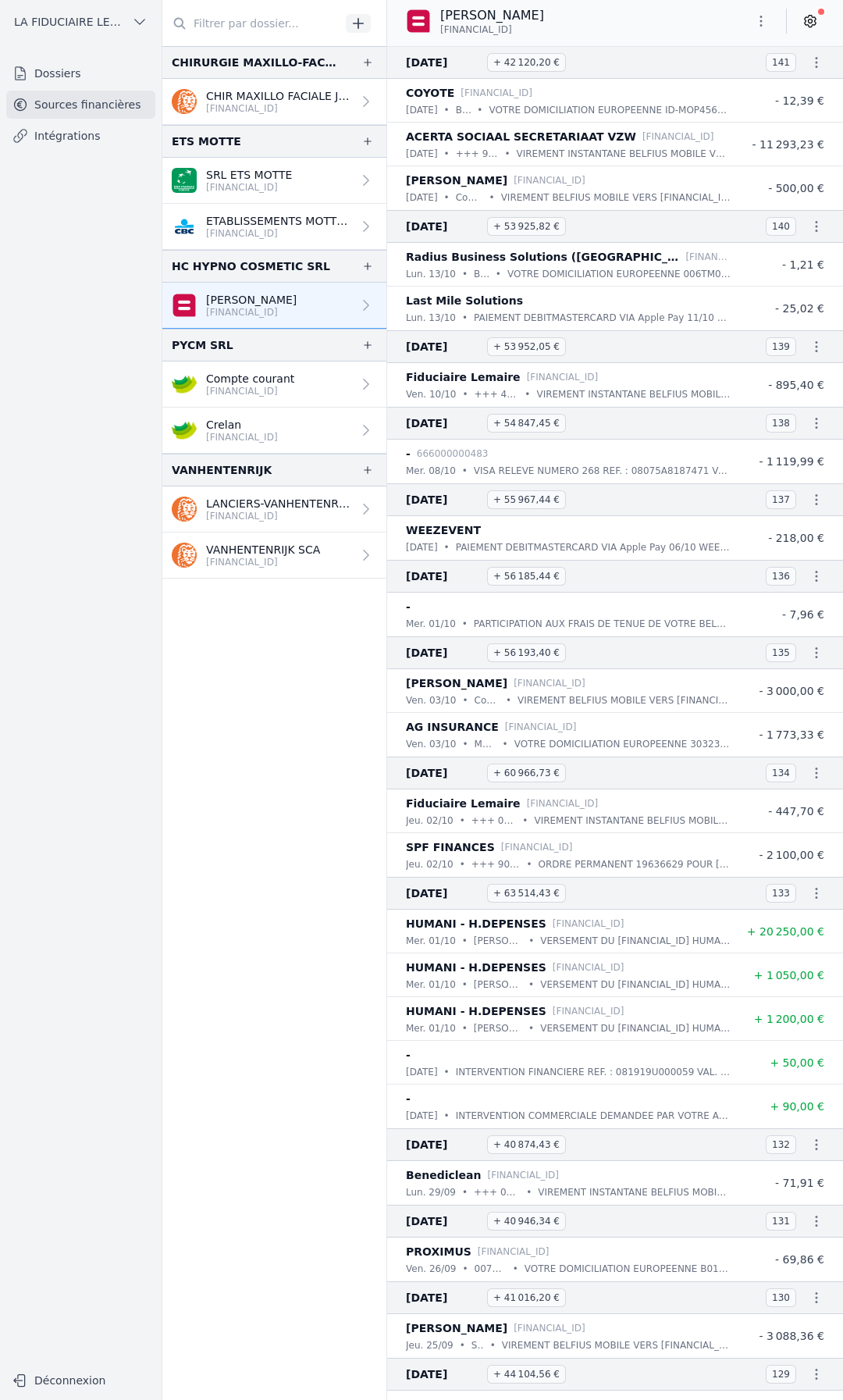
click at [297, 377] on link "Compte courant [FINANCIAL_ID]" at bounding box center [274, 384] width 224 height 46
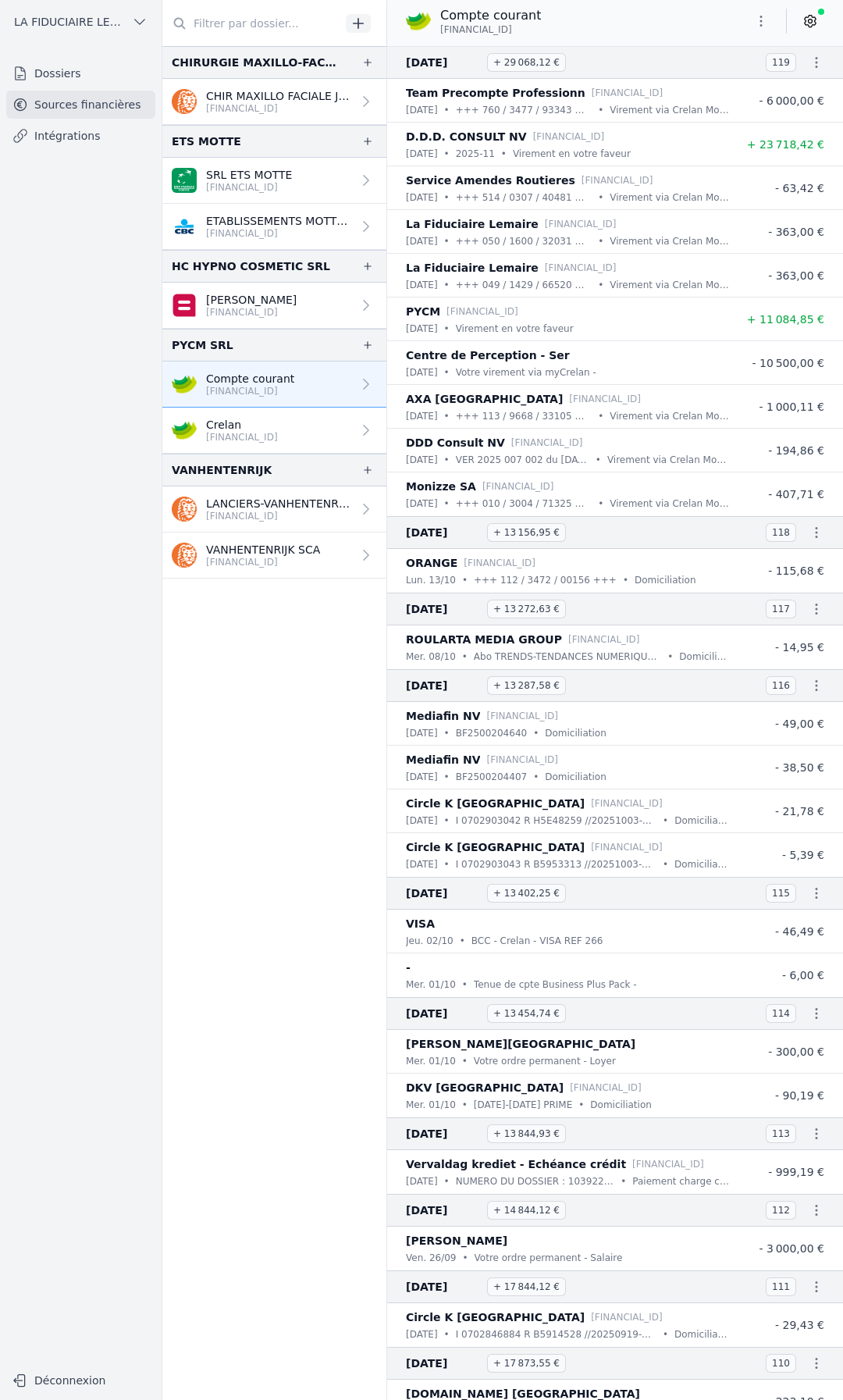
click at [819, 23] on link at bounding box center [811, 21] width 28 height 25
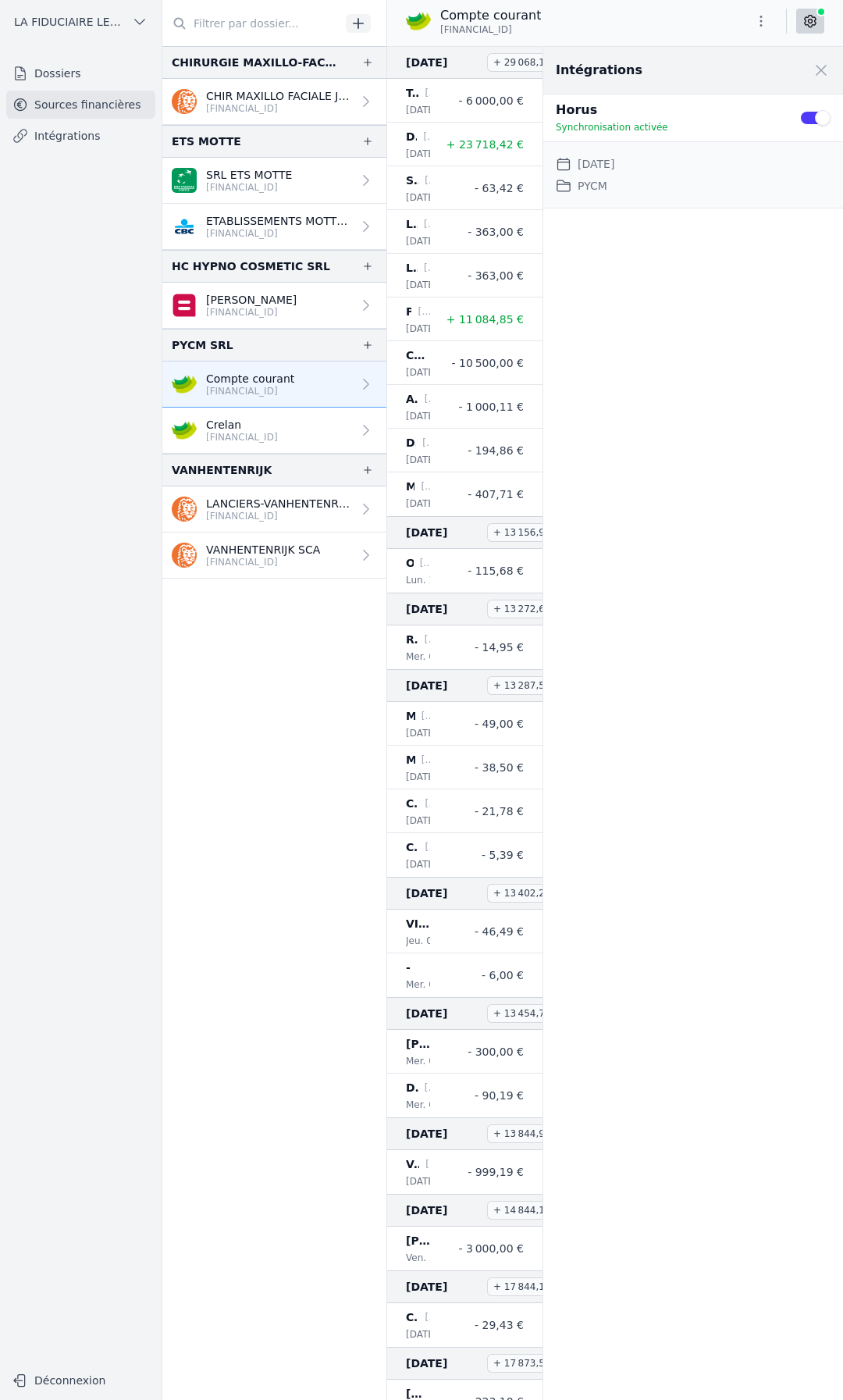
click at [813, 27] on icon at bounding box center [810, 21] width 16 height 16
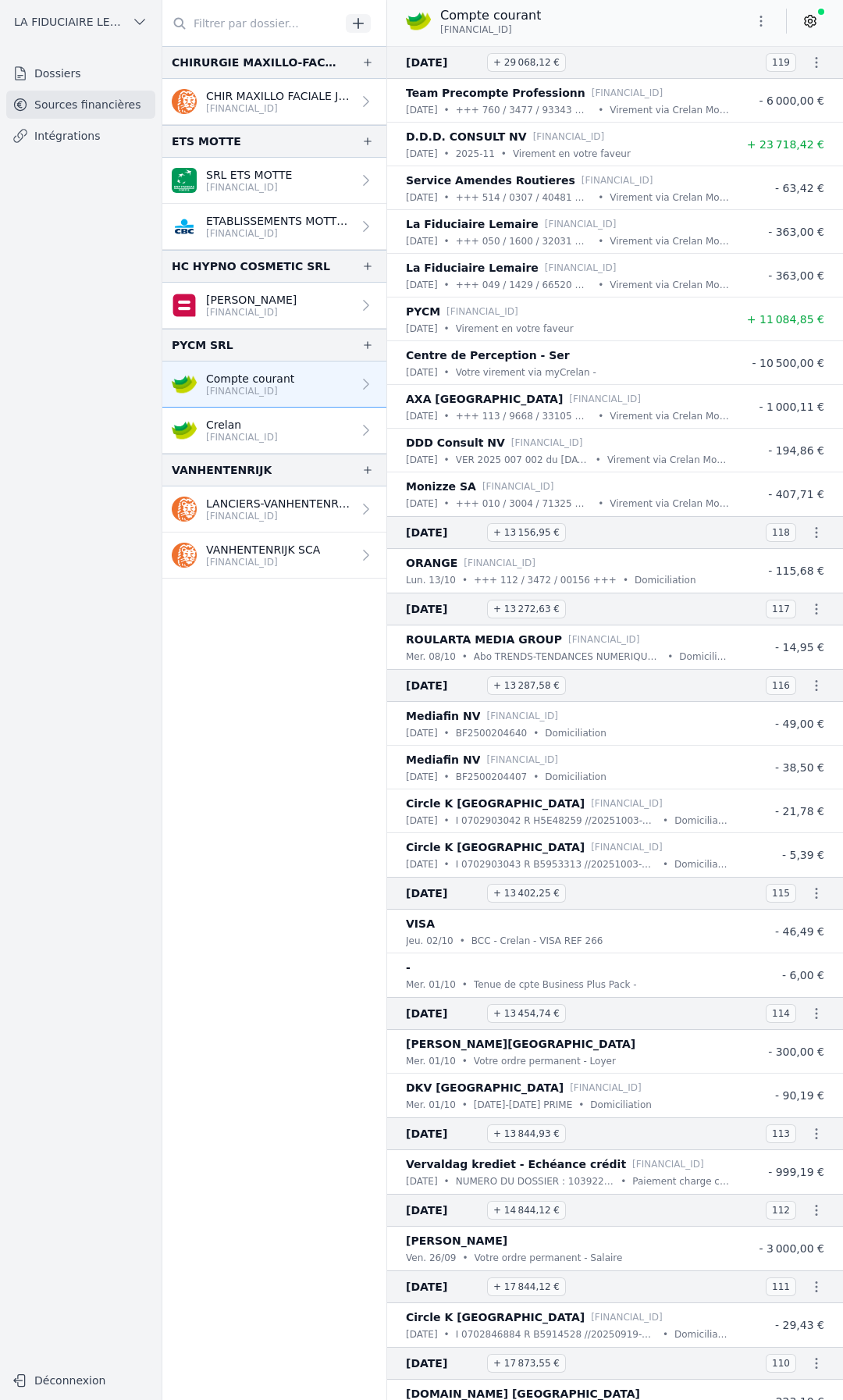
click at [302, 312] on link "[PERSON_NAME] [FINANCIAL_ID]" at bounding box center [274, 305] width 224 height 46
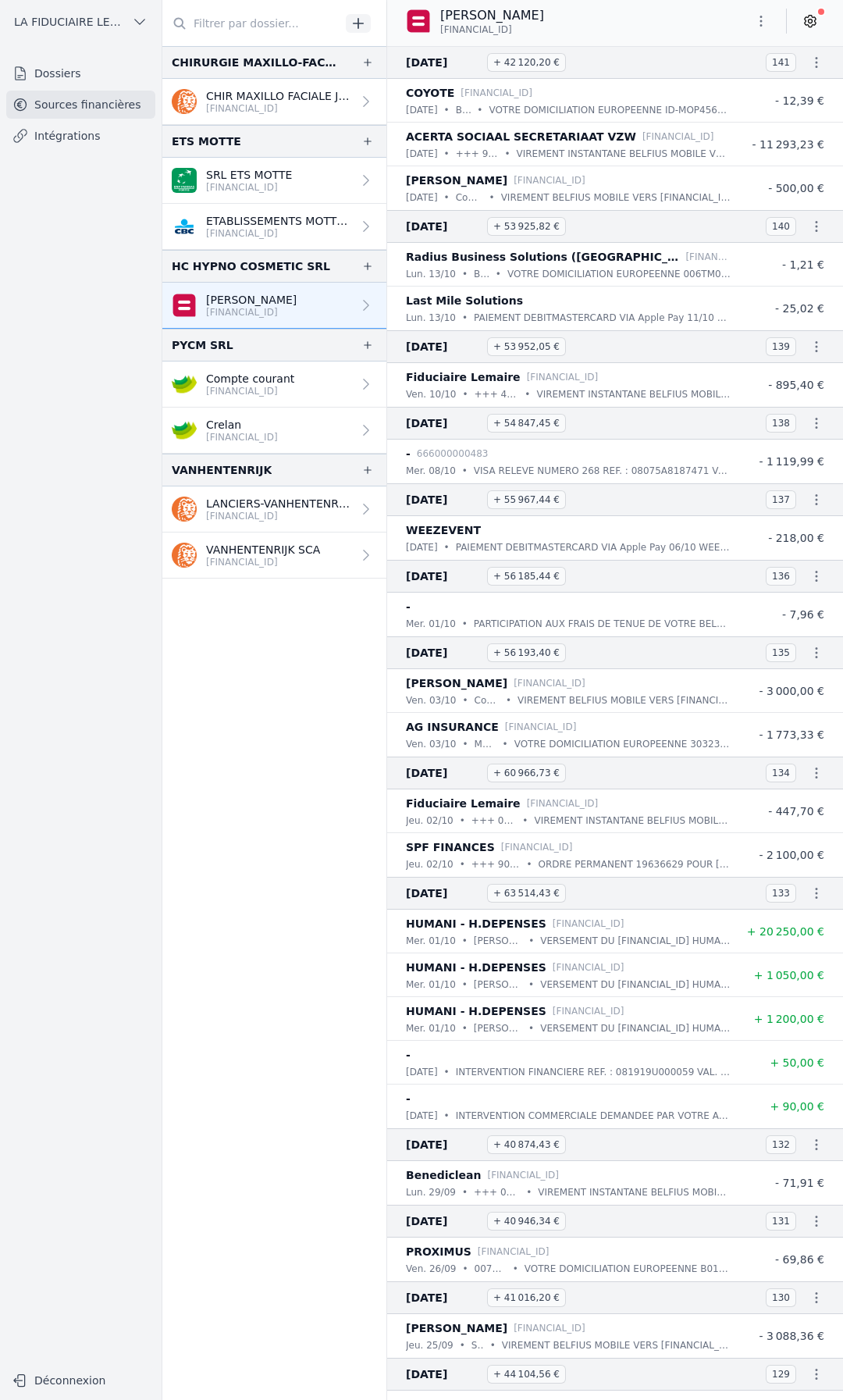
click at [818, 23] on icon at bounding box center [810, 21] width 16 height 16
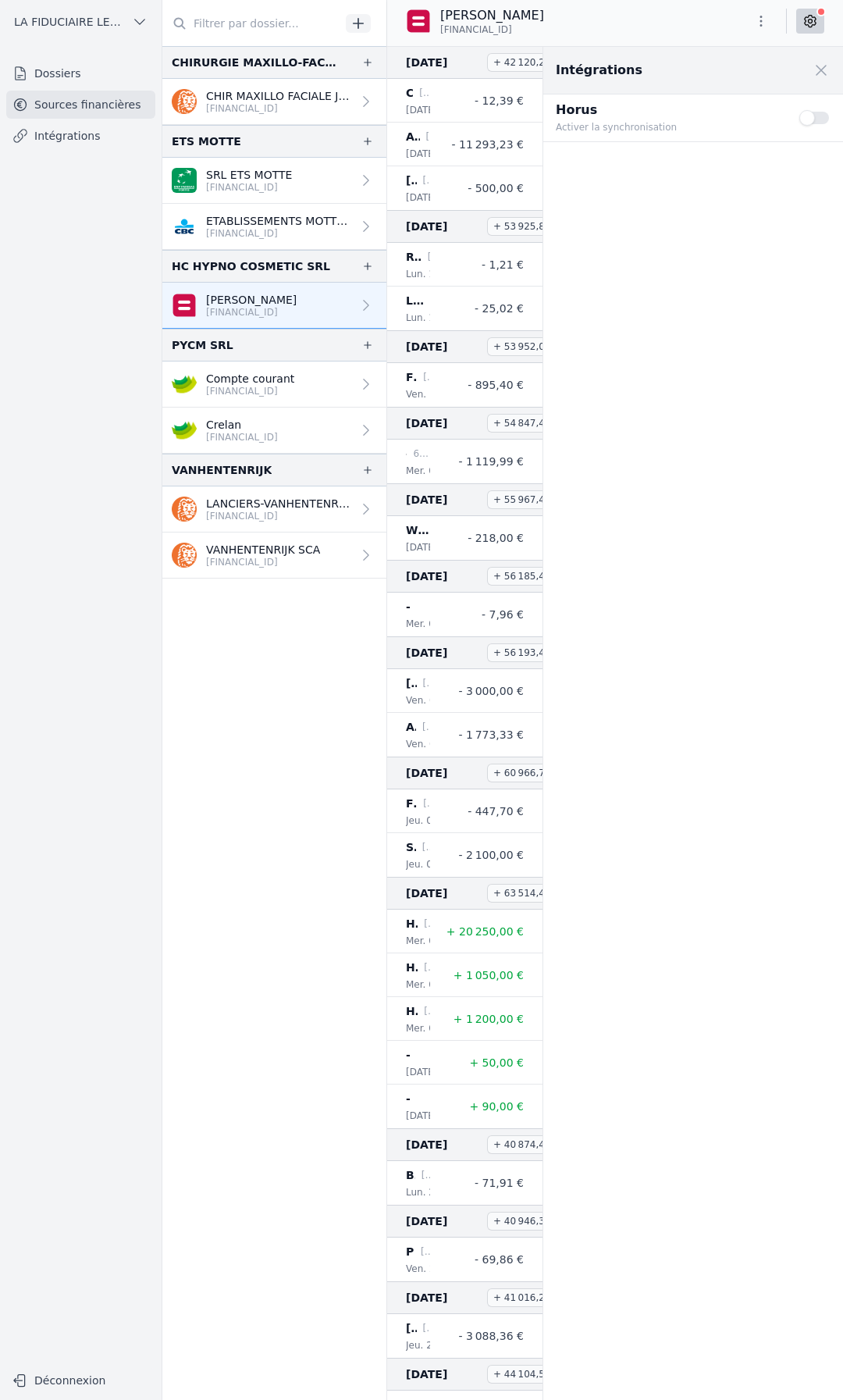
click at [806, 119] on button "Use setting" at bounding box center [815, 118] width 31 height 16
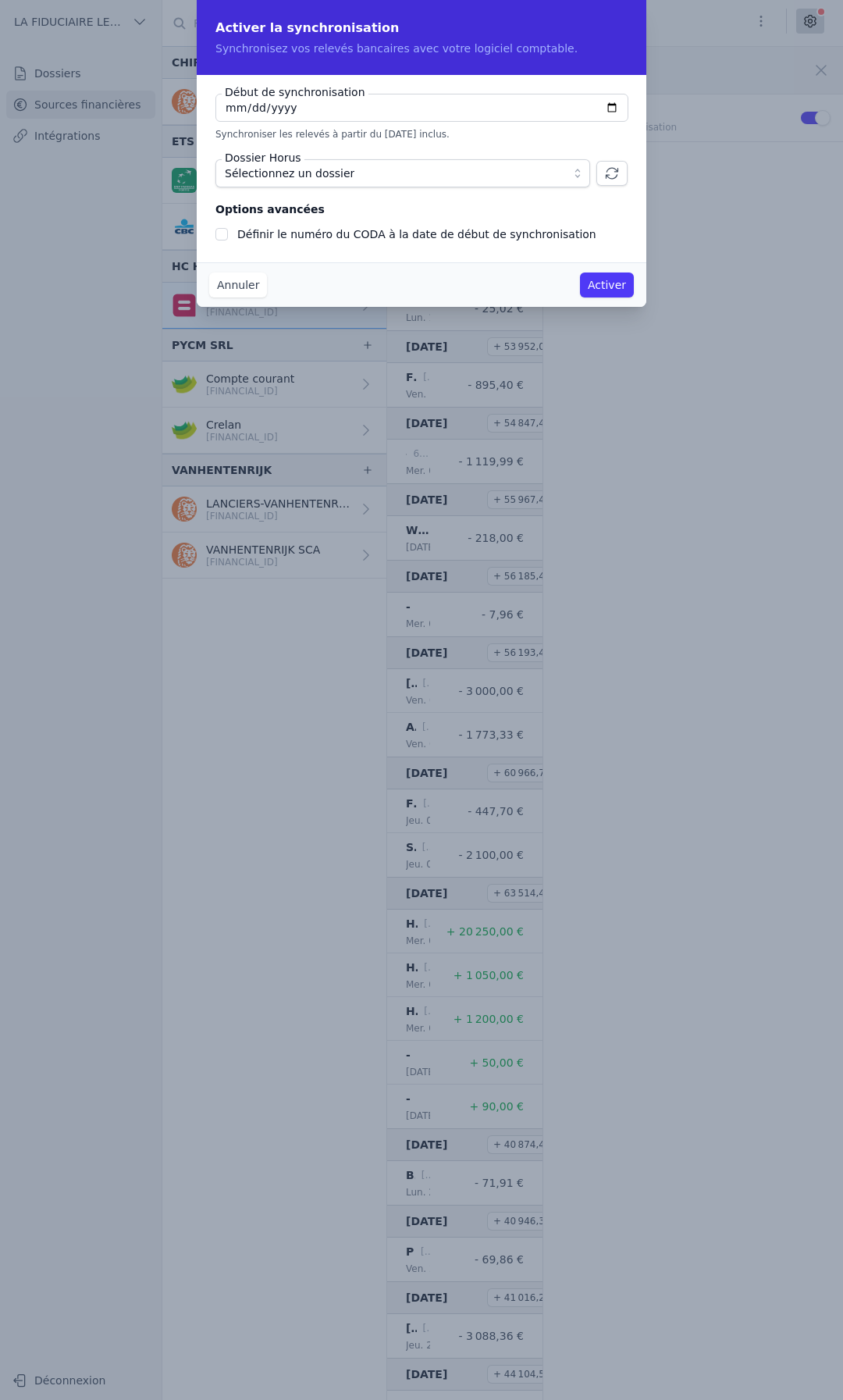
click at [446, 178] on span "Sélectionnez un dossier" at bounding box center [392, 174] width 334 height 19
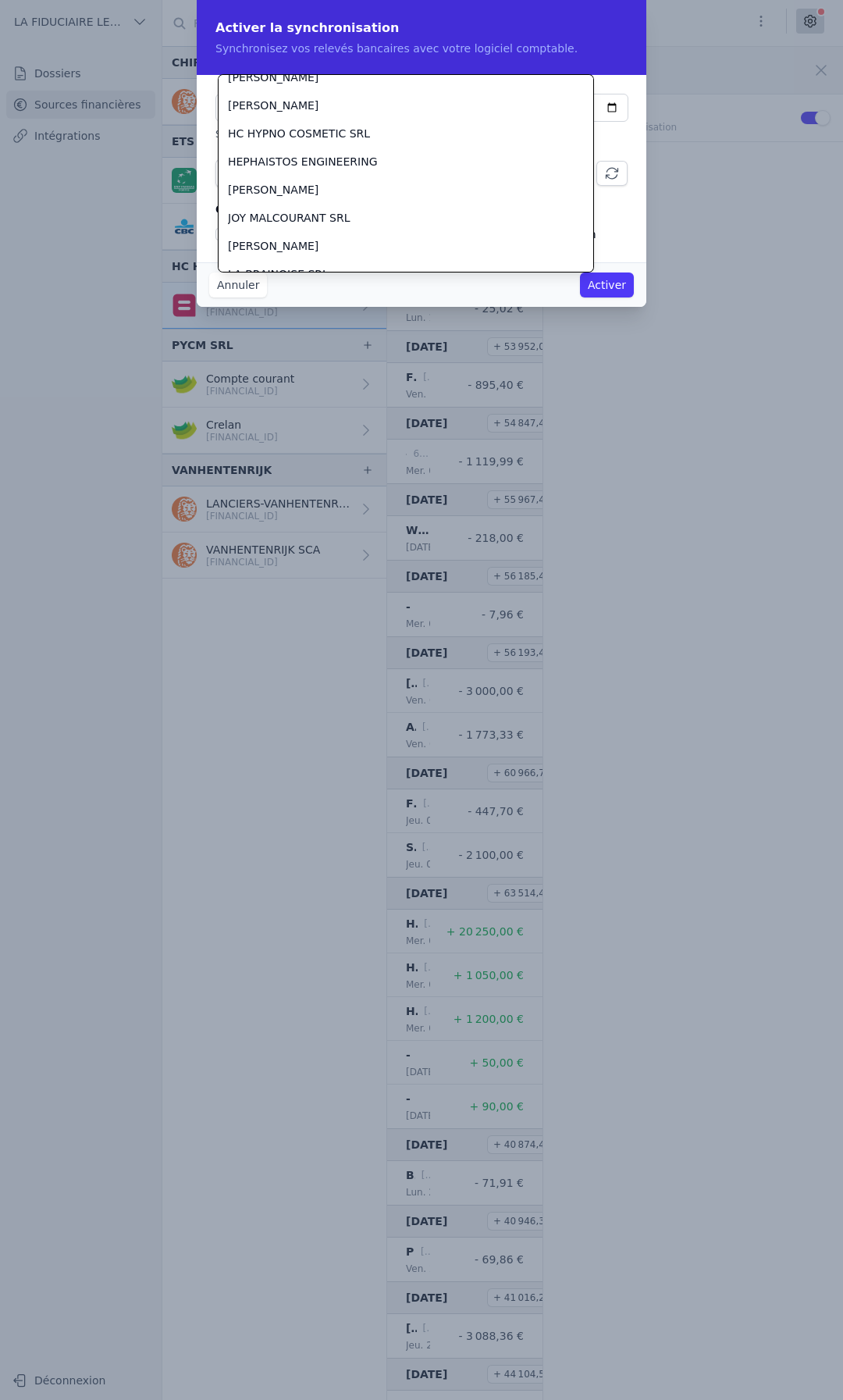
scroll to position [1024, 0]
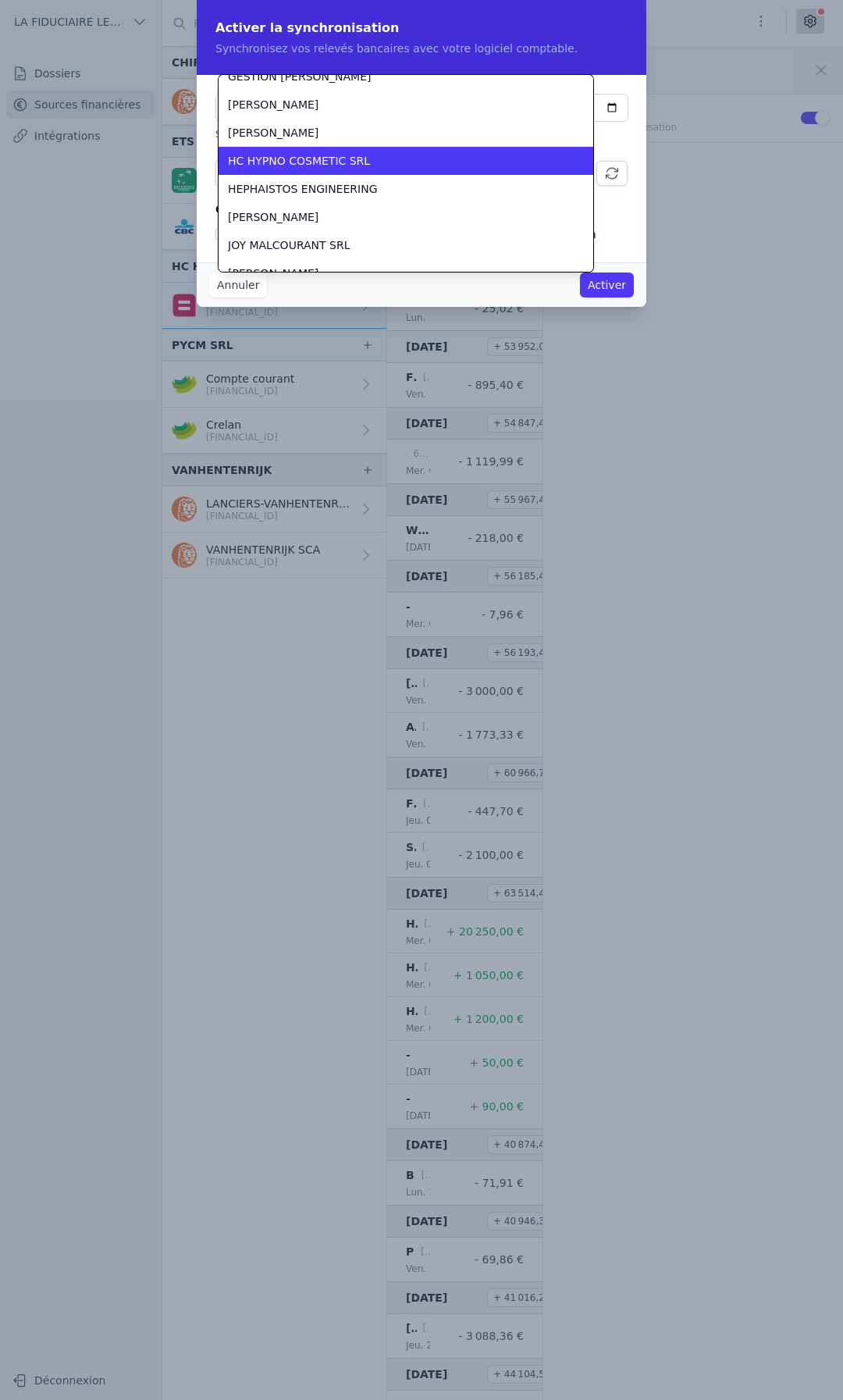
click at [340, 171] on li "HC HYPNO COSMETIC SRL" at bounding box center [406, 161] width 375 height 28
checkbox input "false"
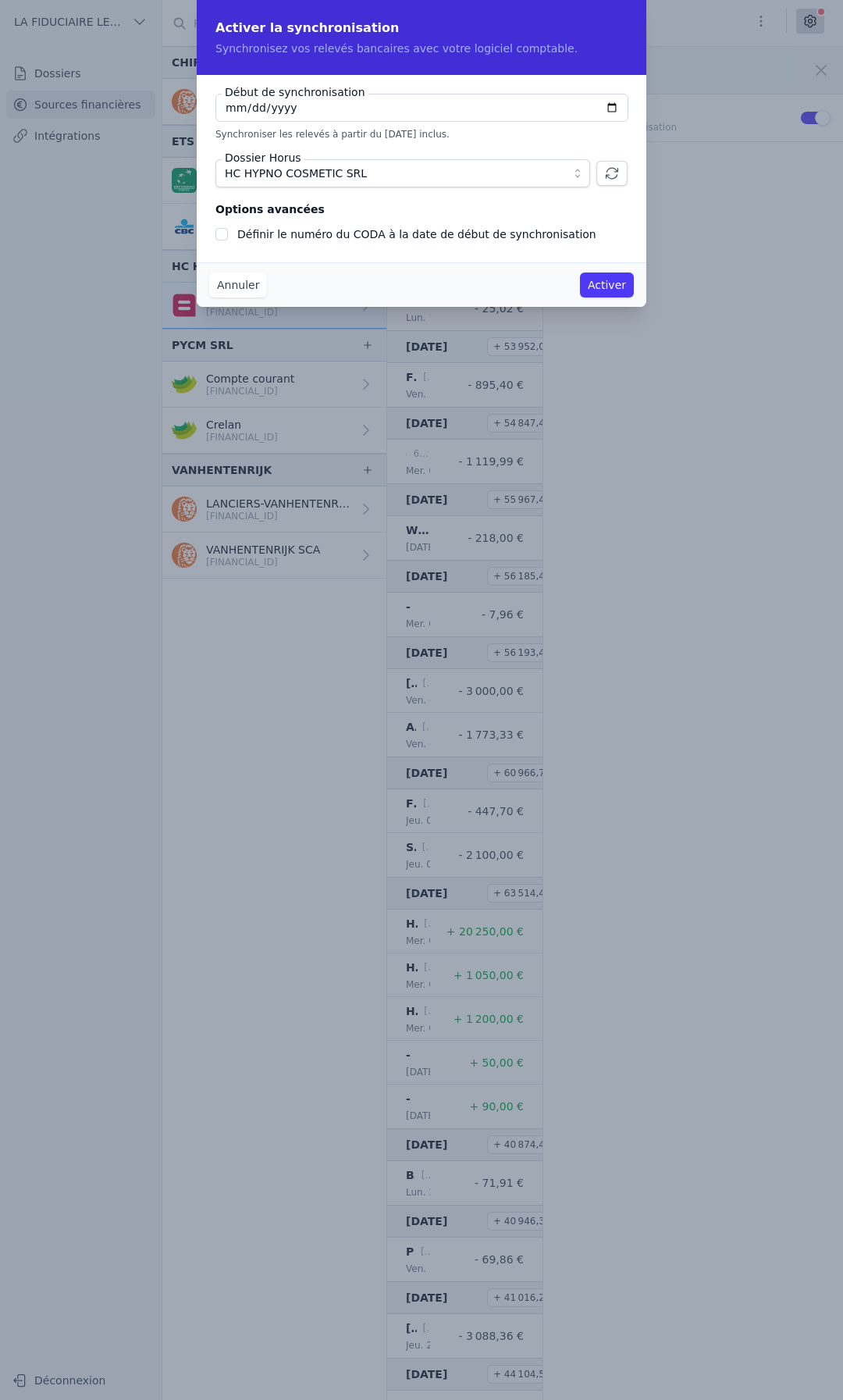
click at [297, 103] on input "[DATE]" at bounding box center [422, 108] width 413 height 28
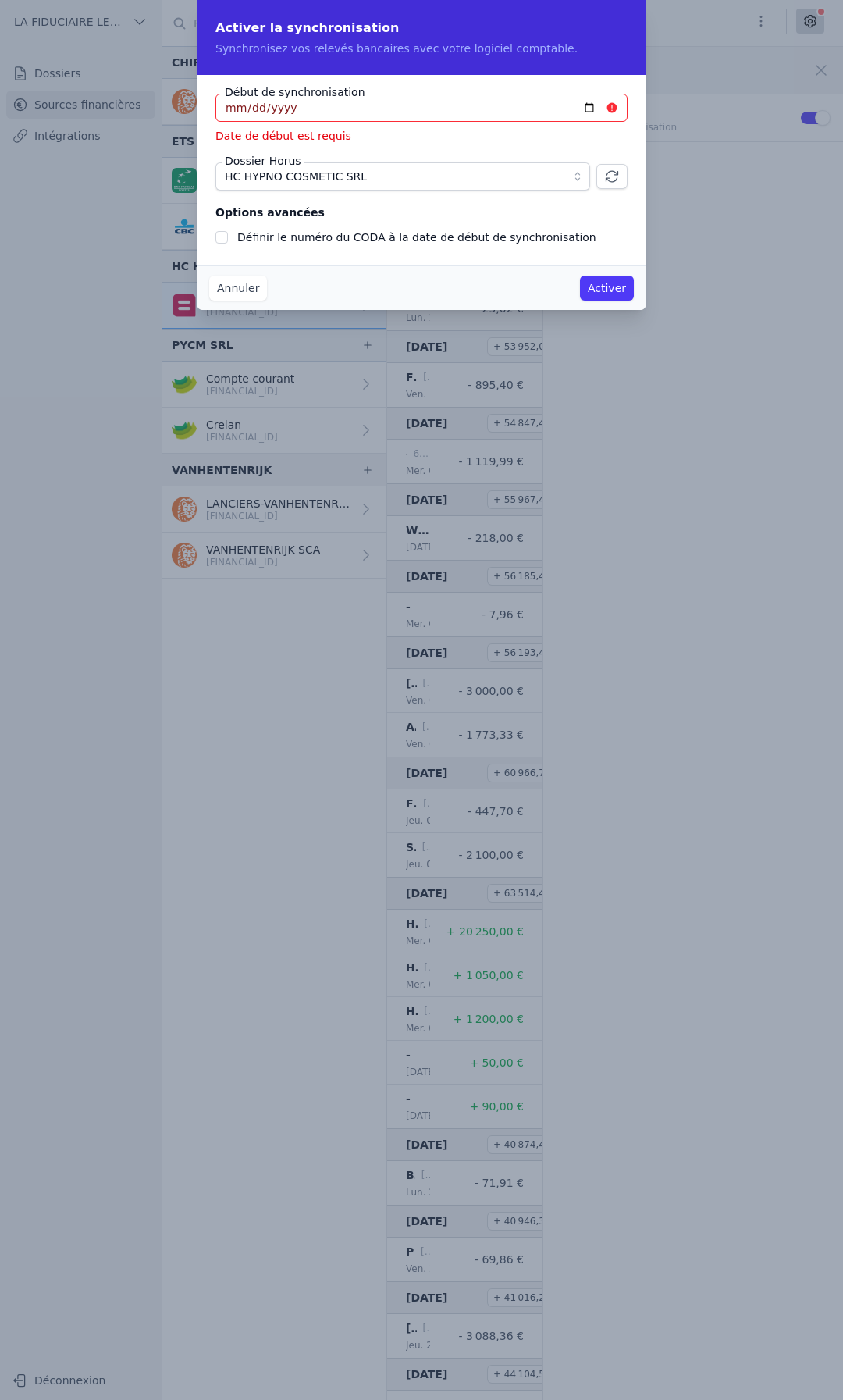
type input "[DATE]"
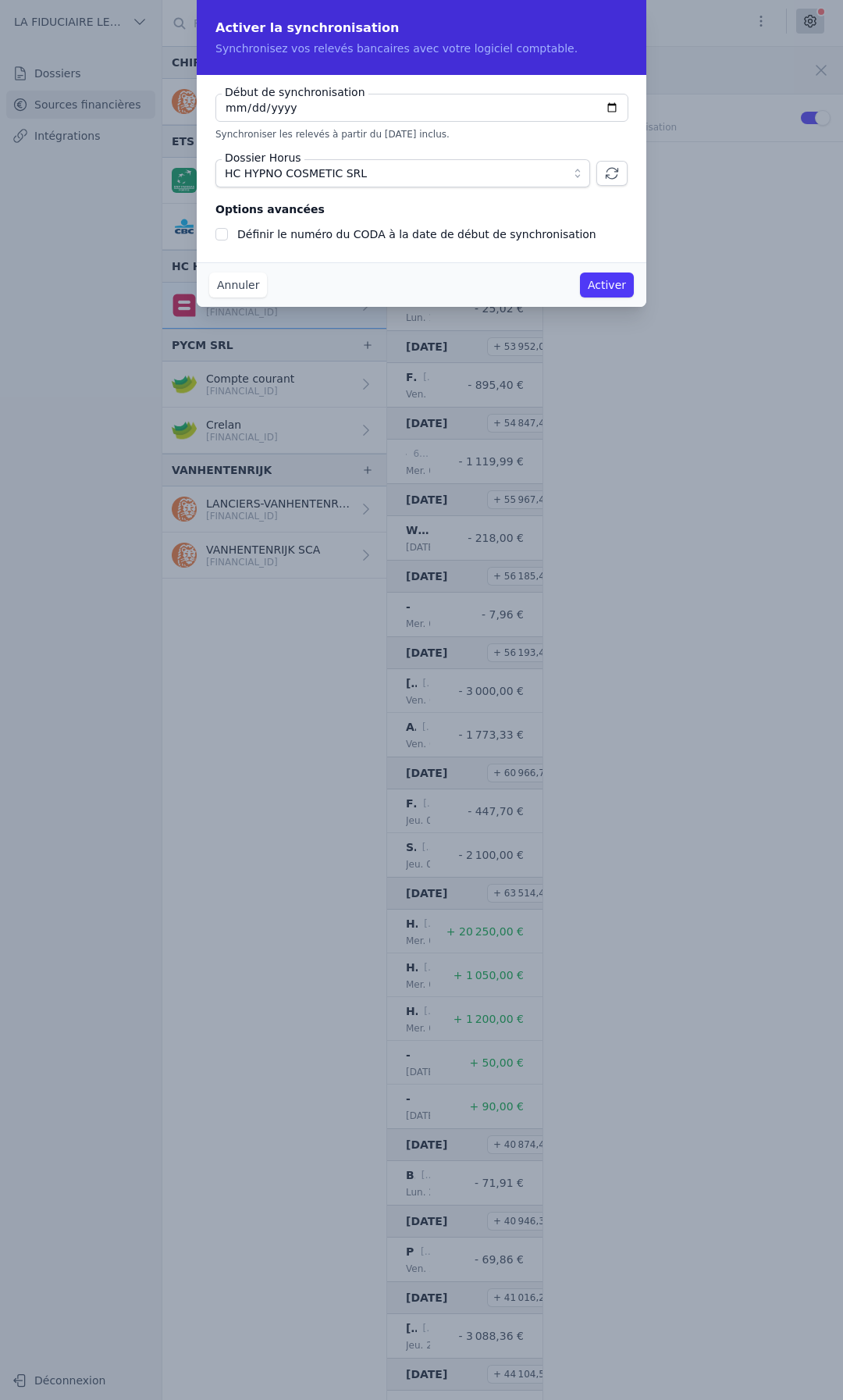
click at [603, 283] on button "Activer" at bounding box center [607, 285] width 54 height 25
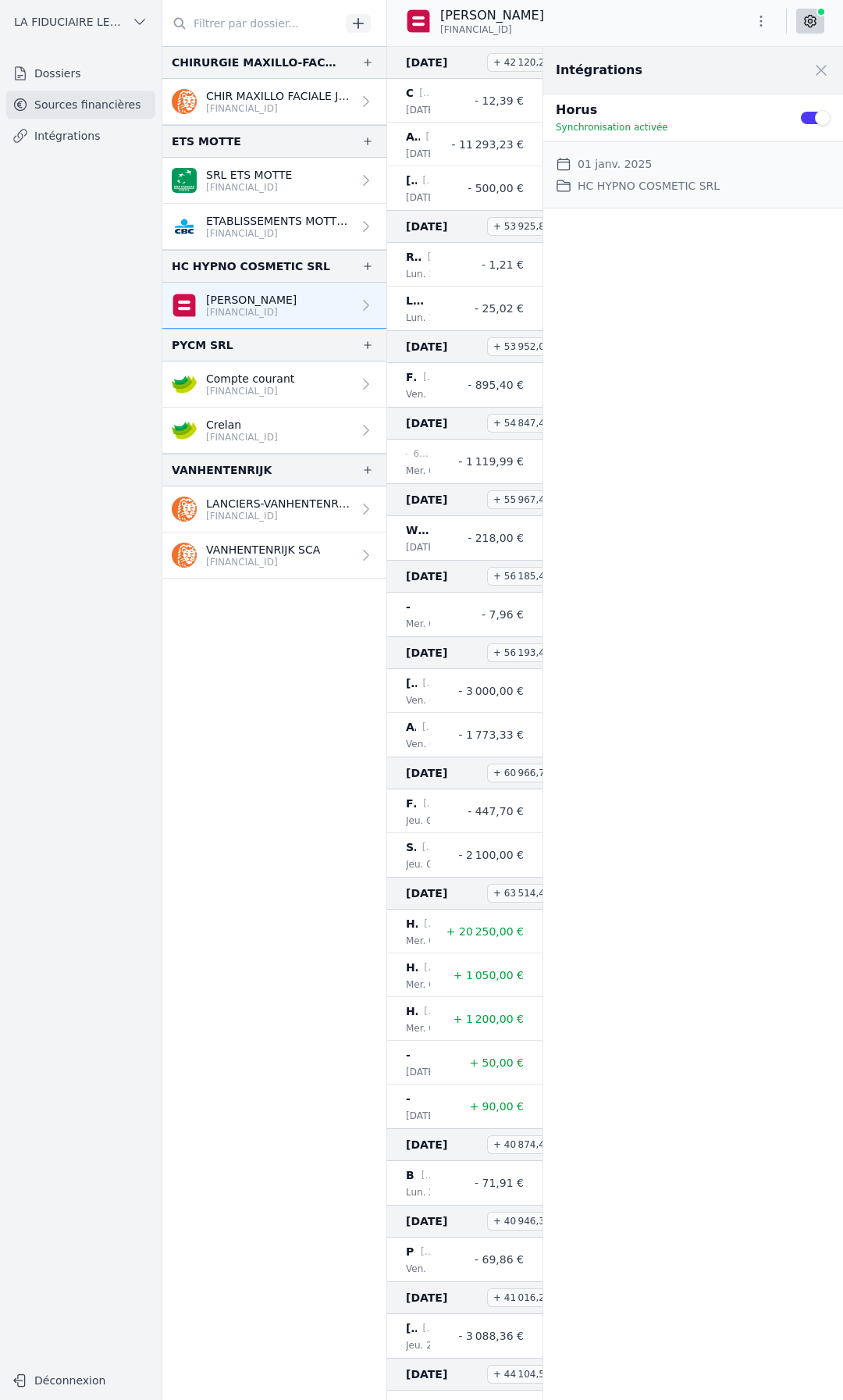
click at [299, 182] on link "SRL ETS MOTTE [FINANCIAL_ID]" at bounding box center [274, 180] width 224 height 46
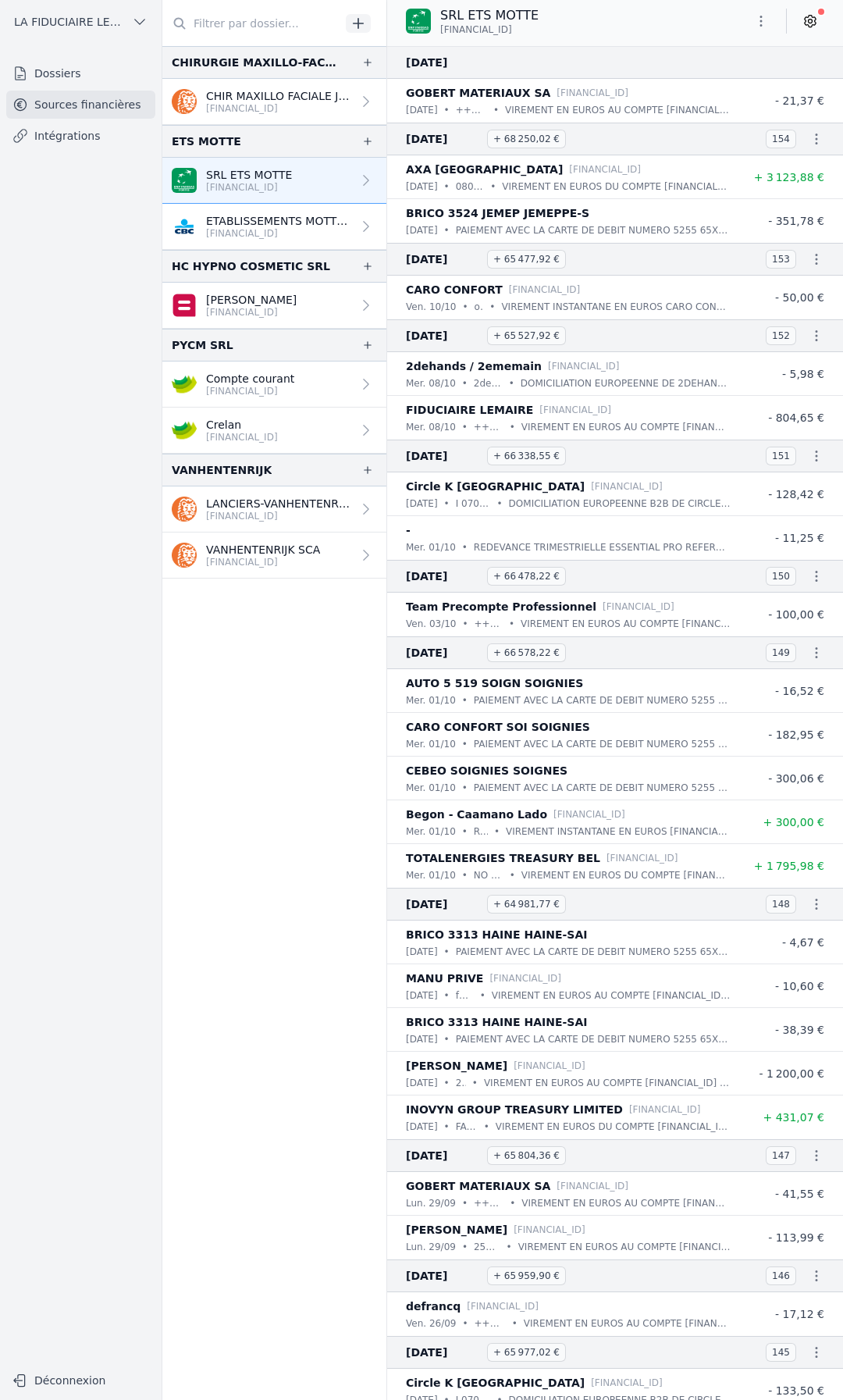
click at [285, 93] on p "CHIR MAXILLO FACIALE JFD SPRL" at bounding box center [278, 95] width 146 height 16
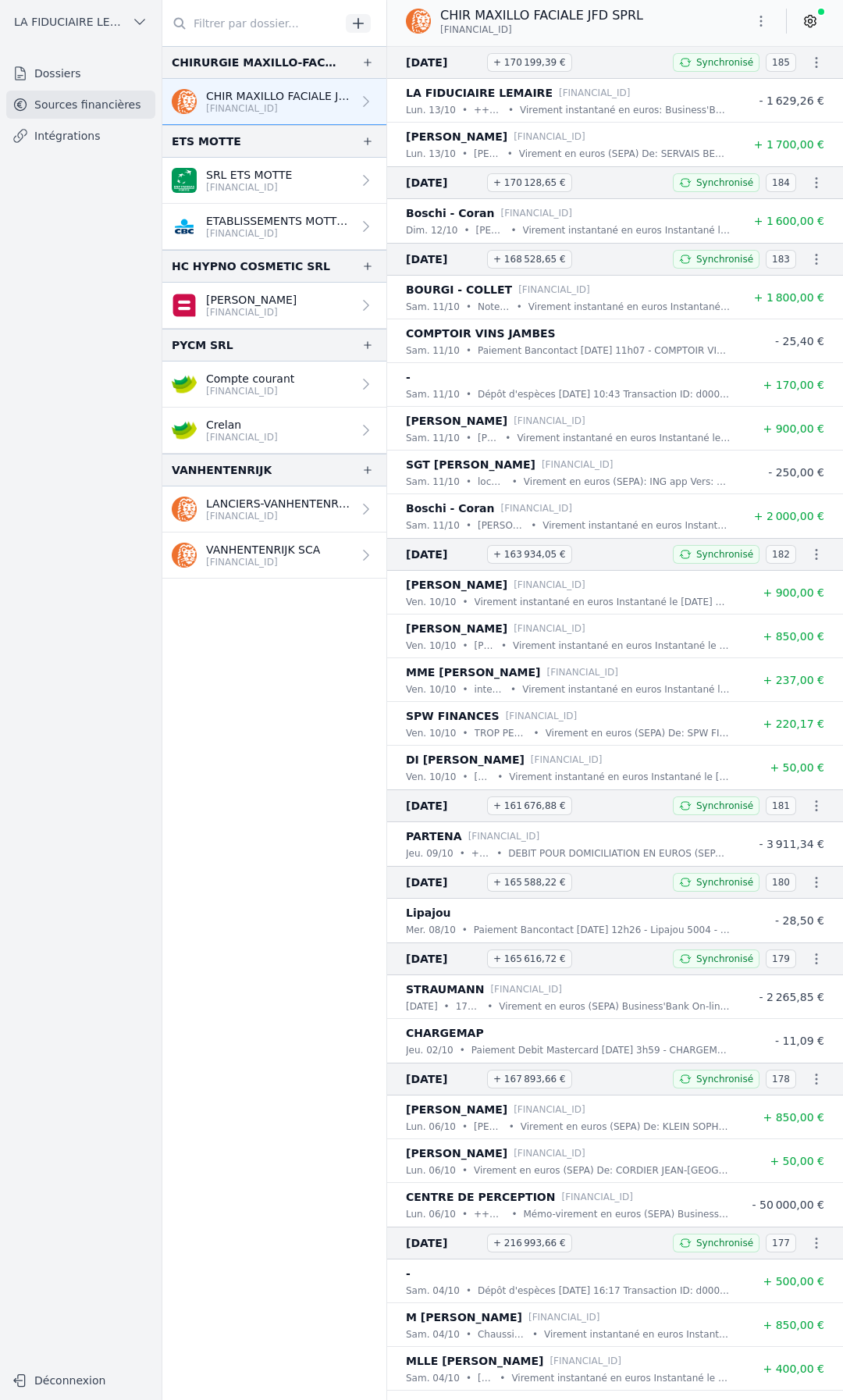
click at [106, 76] on link "Dossiers" at bounding box center [81, 74] width 149 height 28
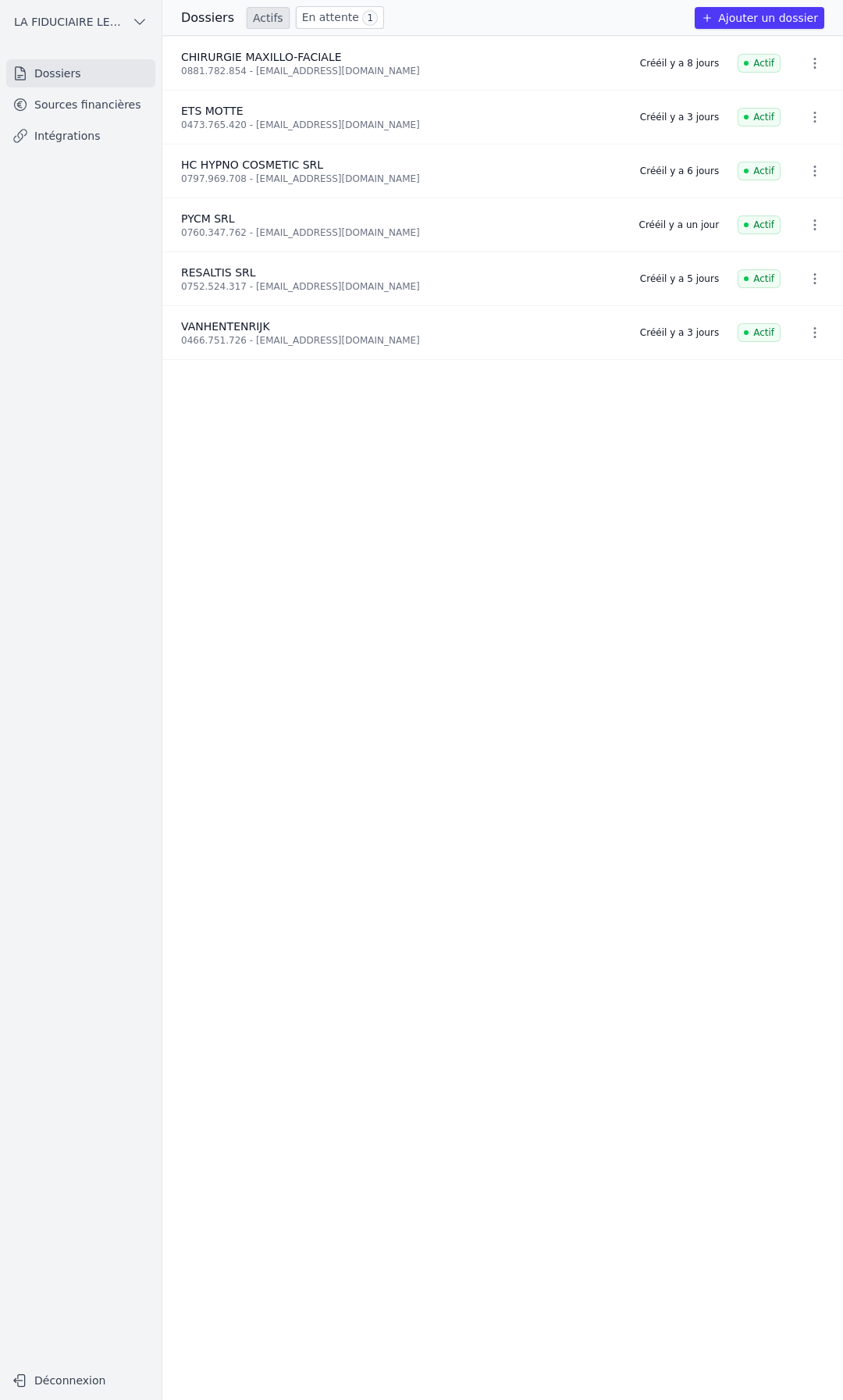
click at [330, 19] on link "En attente 1" at bounding box center [339, 18] width 88 height 23
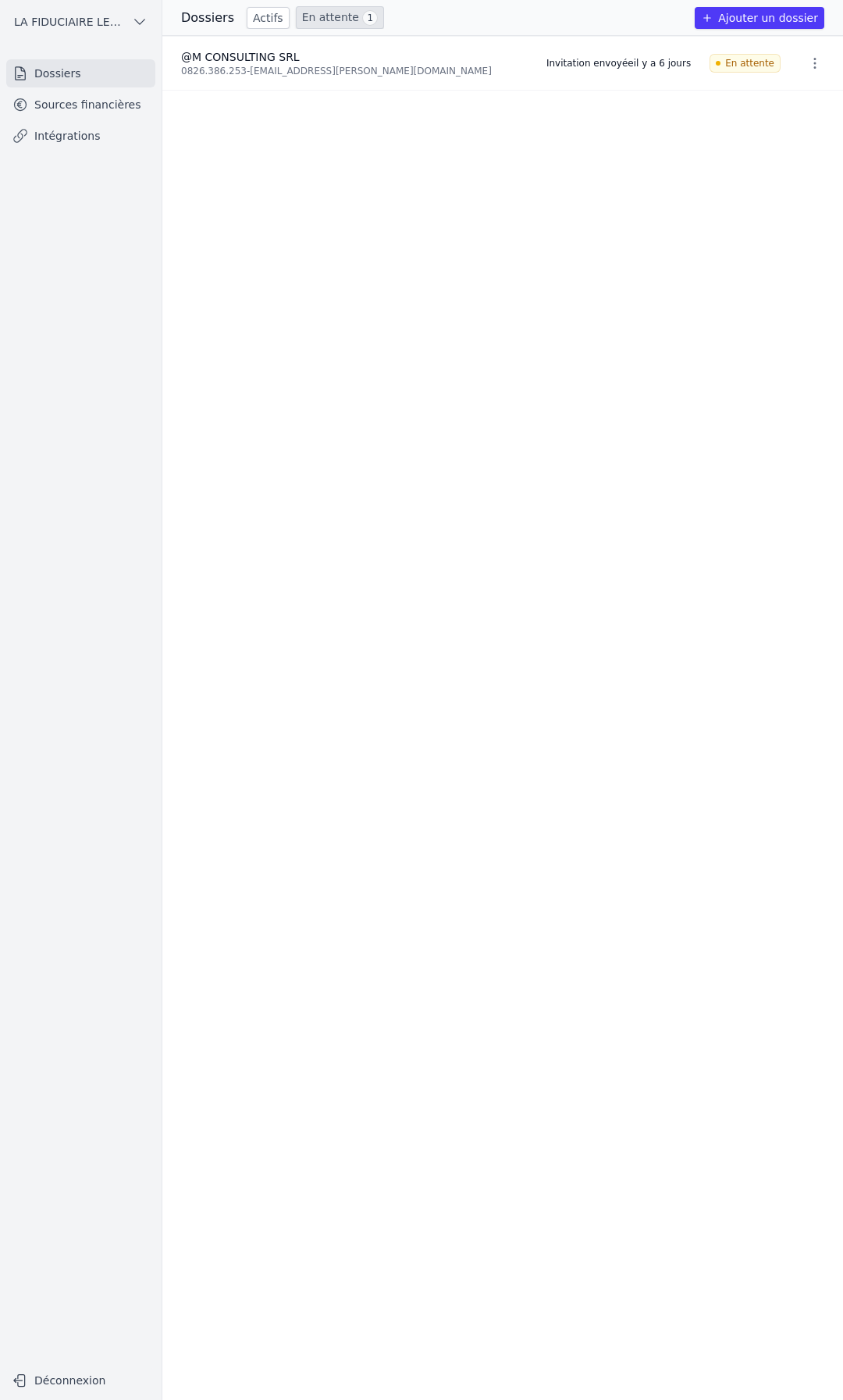
click at [255, 22] on link "Actifs" at bounding box center [267, 17] width 42 height 22
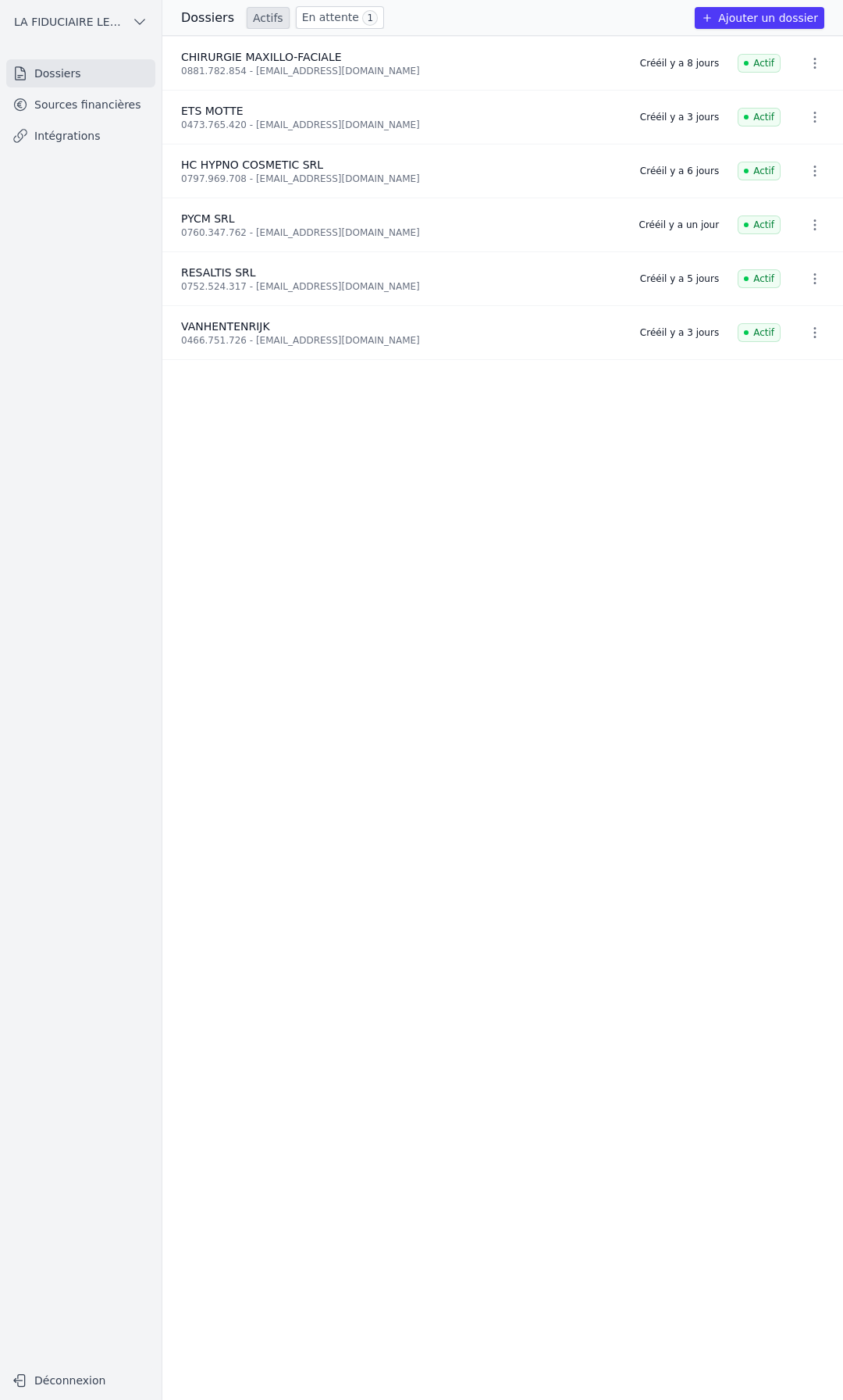
click at [143, 110] on link "Sources financières" at bounding box center [81, 105] width 149 height 28
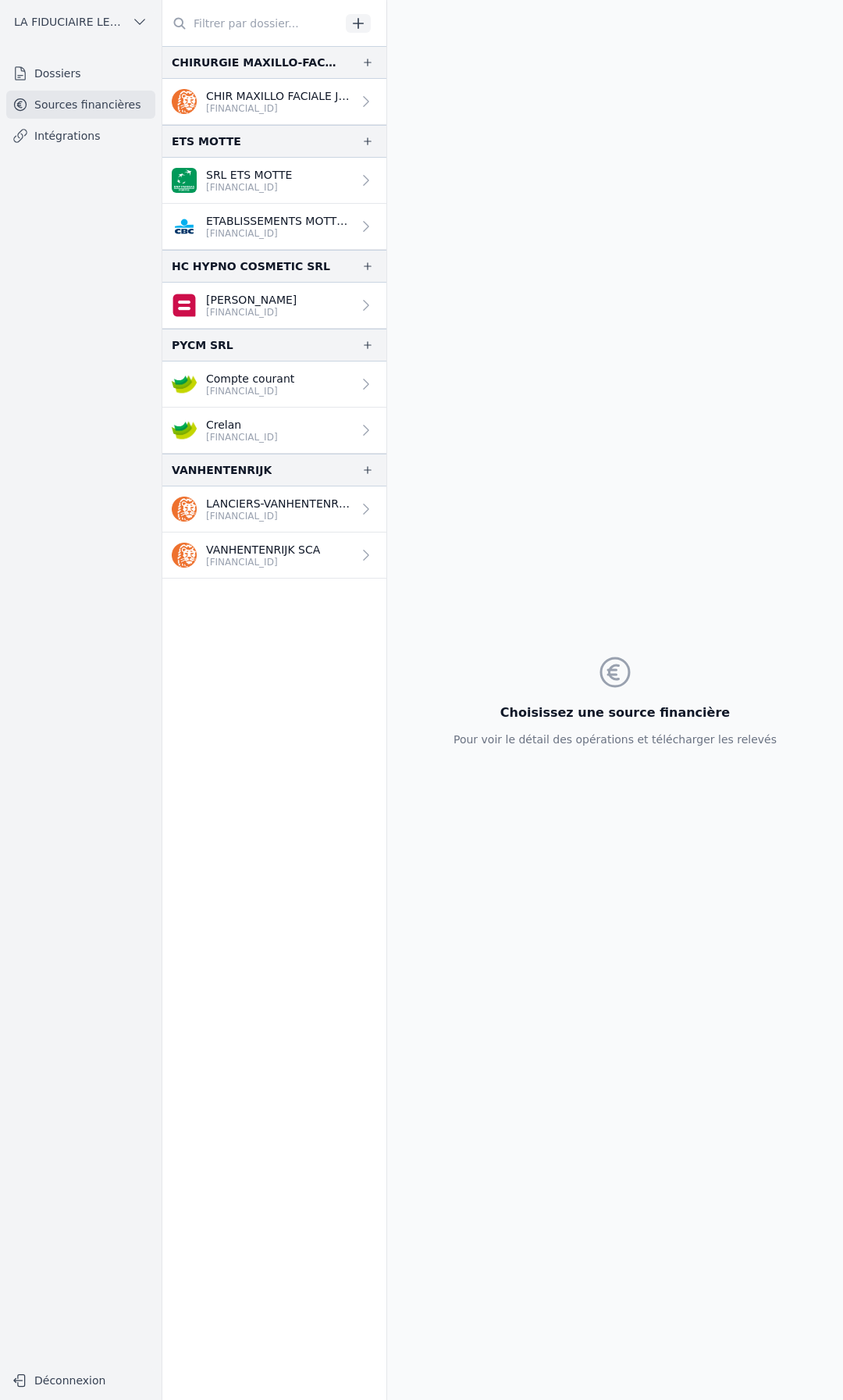
click at [101, 87] on link "Dossiers" at bounding box center [81, 74] width 149 height 28
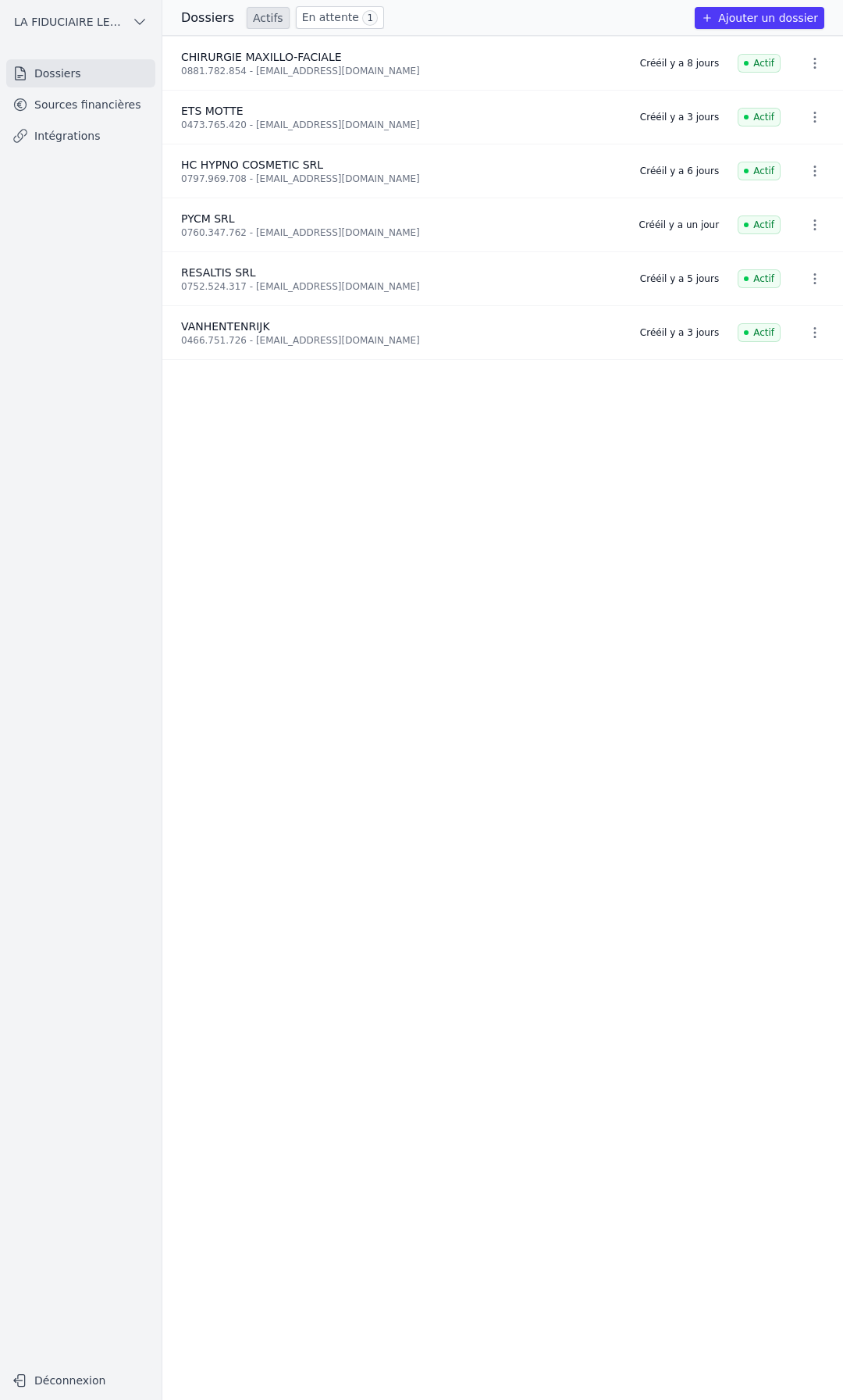
click at [110, 113] on link "Sources financières" at bounding box center [81, 105] width 149 height 28
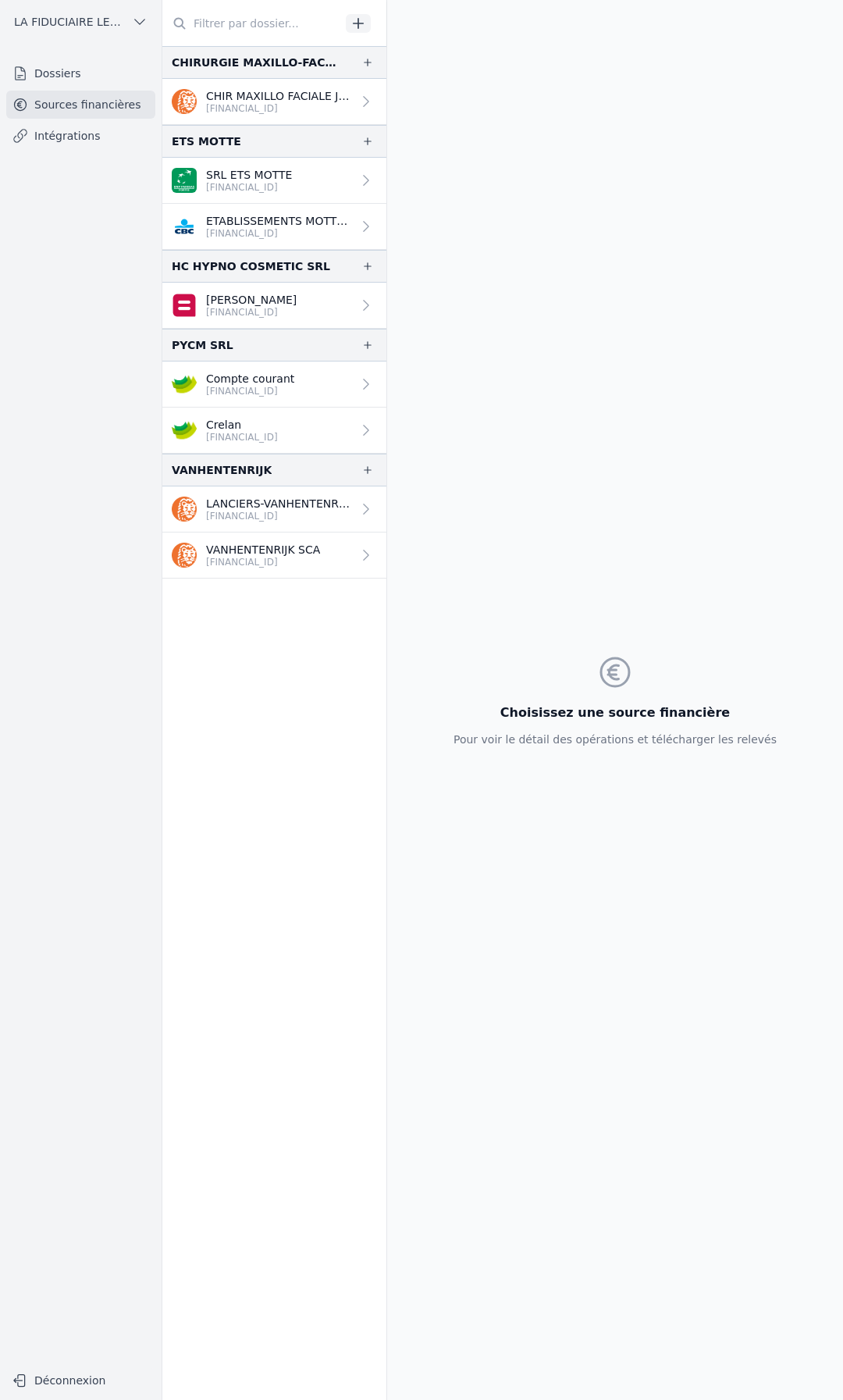
click at [91, 123] on link "Intégrations" at bounding box center [81, 136] width 149 height 28
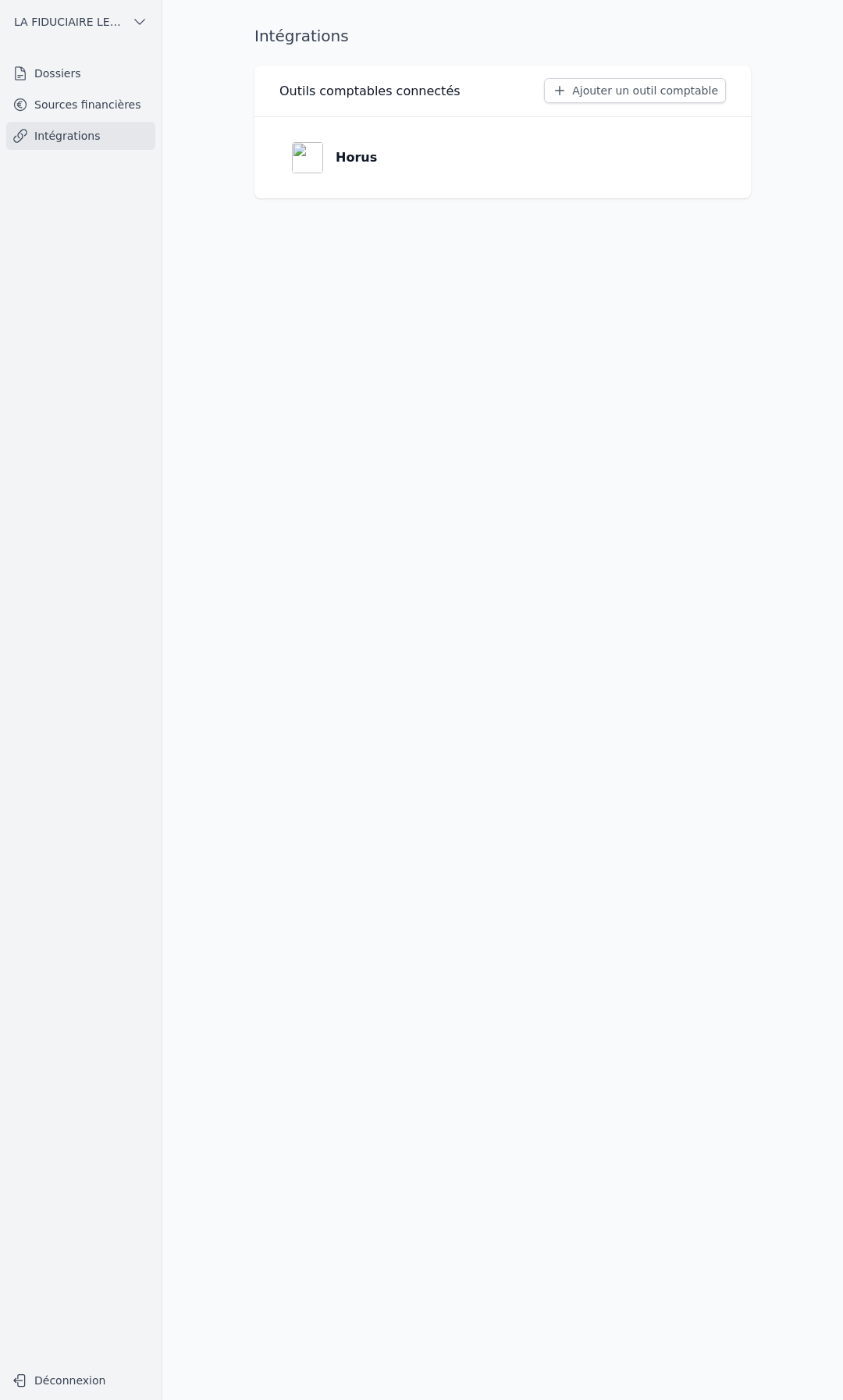
click at [106, 97] on link "Sources financières" at bounding box center [81, 105] width 149 height 28
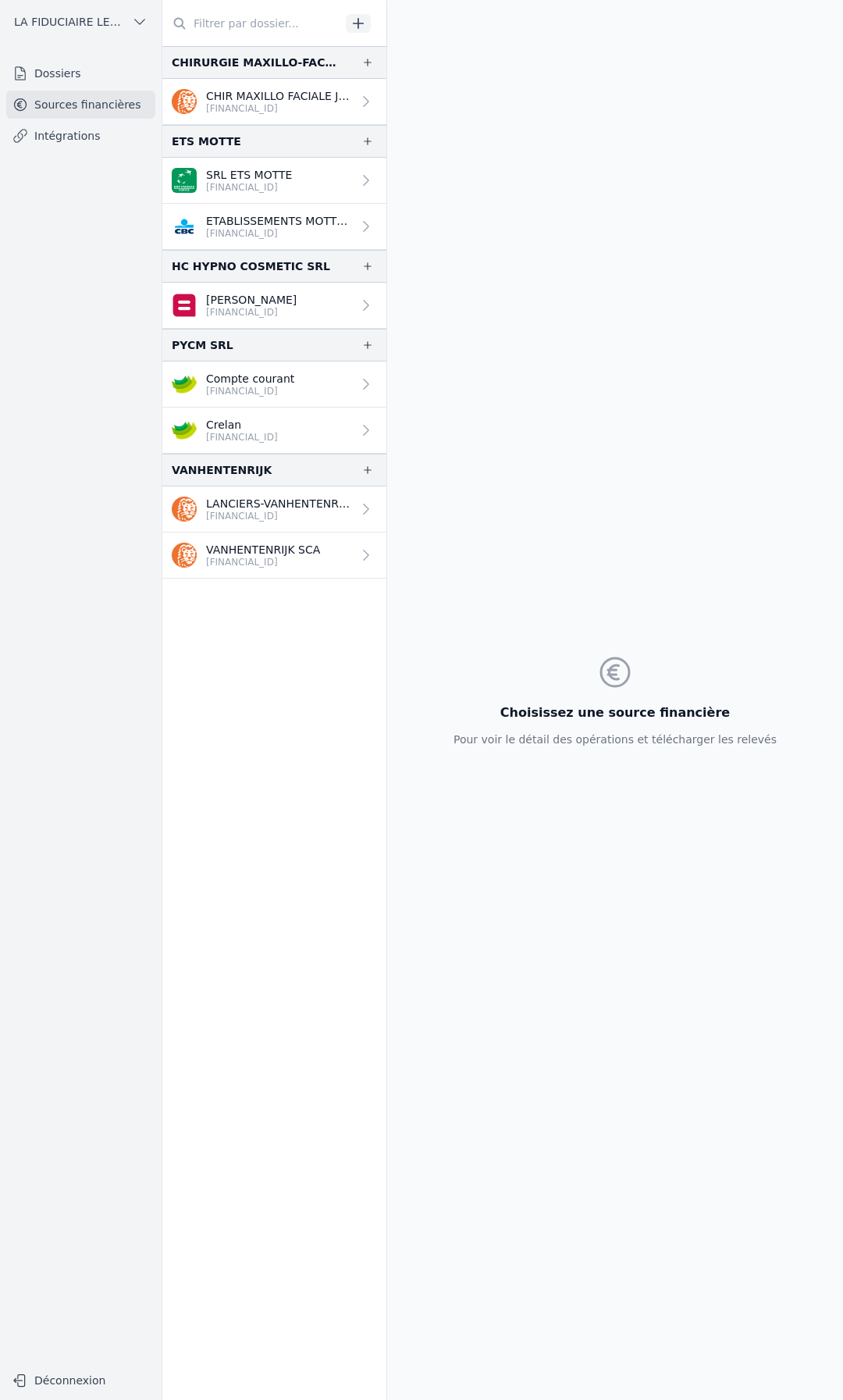
click at [113, 58] on div "LA FIDUCIAIRE LEMAIRE SA Dossiers Sources financières Intégrations Déconnexion" at bounding box center [81, 700] width 162 height 1400
click at [110, 70] on link "Dossiers" at bounding box center [81, 74] width 149 height 28
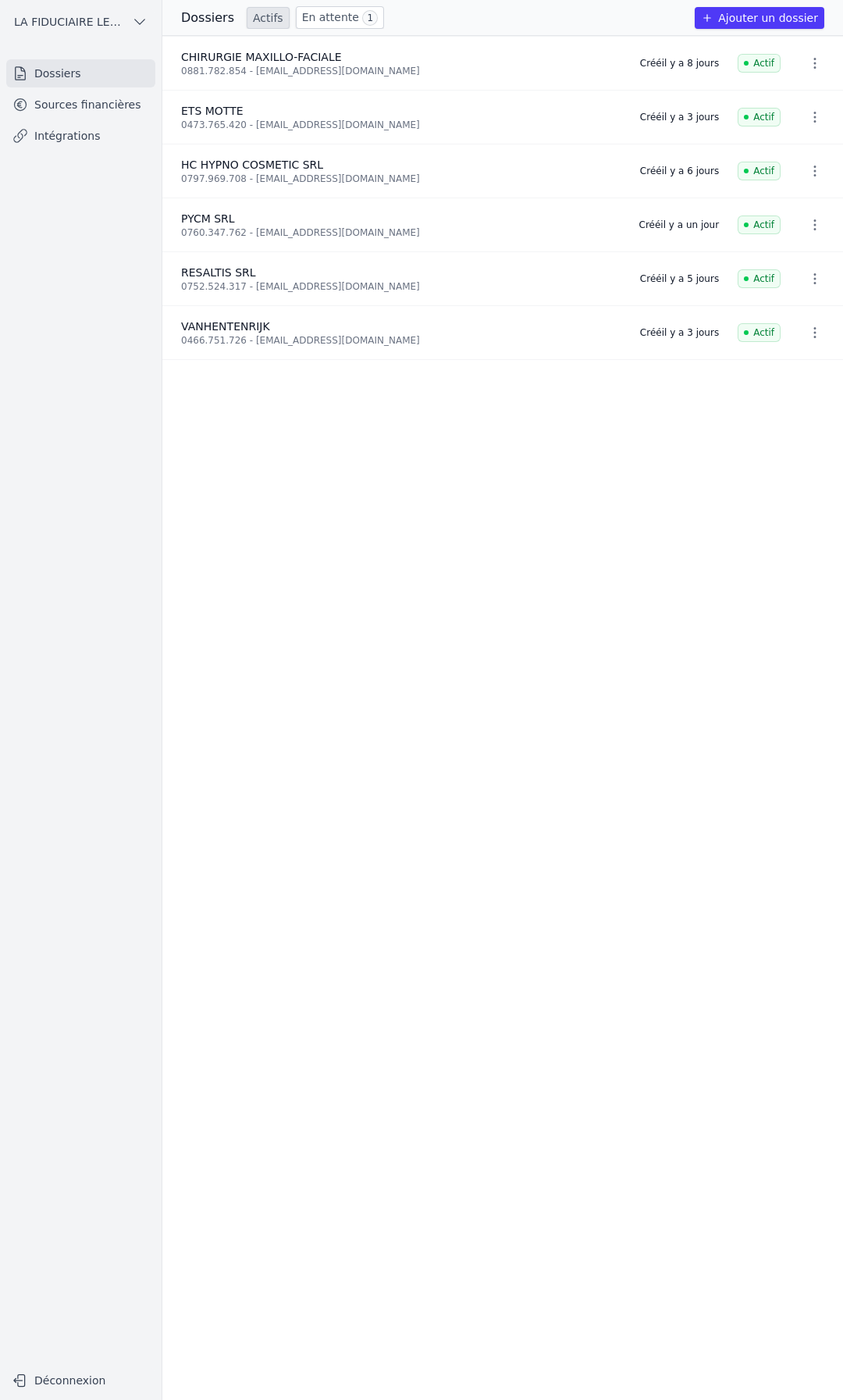
click at [807, 276] on icon "button" at bounding box center [815, 278] width 16 height 16
click at [441, 273] on div at bounding box center [421, 700] width 843 height 1400
click at [326, 26] on link "En attente 1" at bounding box center [339, 18] width 88 height 23
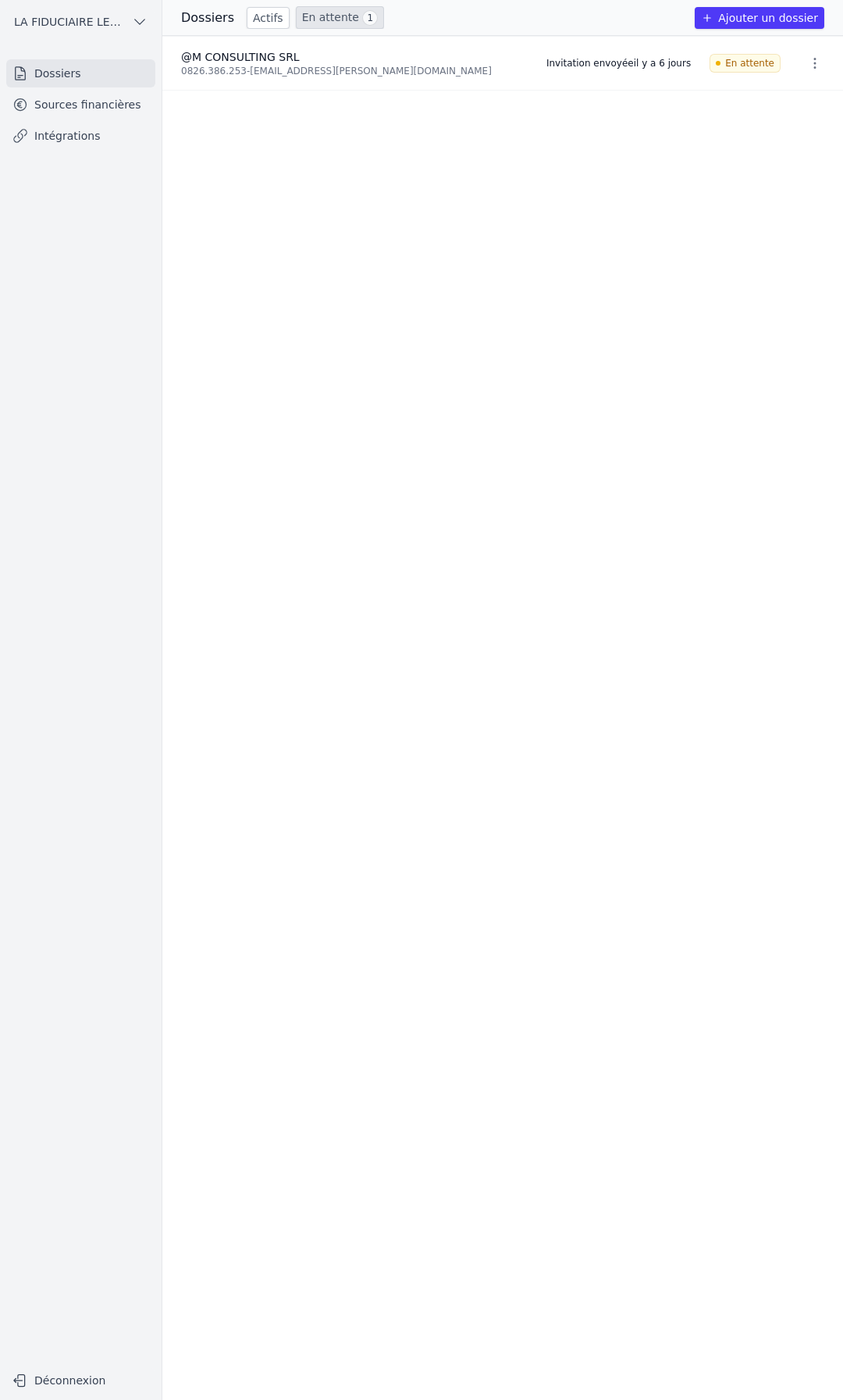
click at [254, 25] on link "Actifs" at bounding box center [267, 17] width 42 height 22
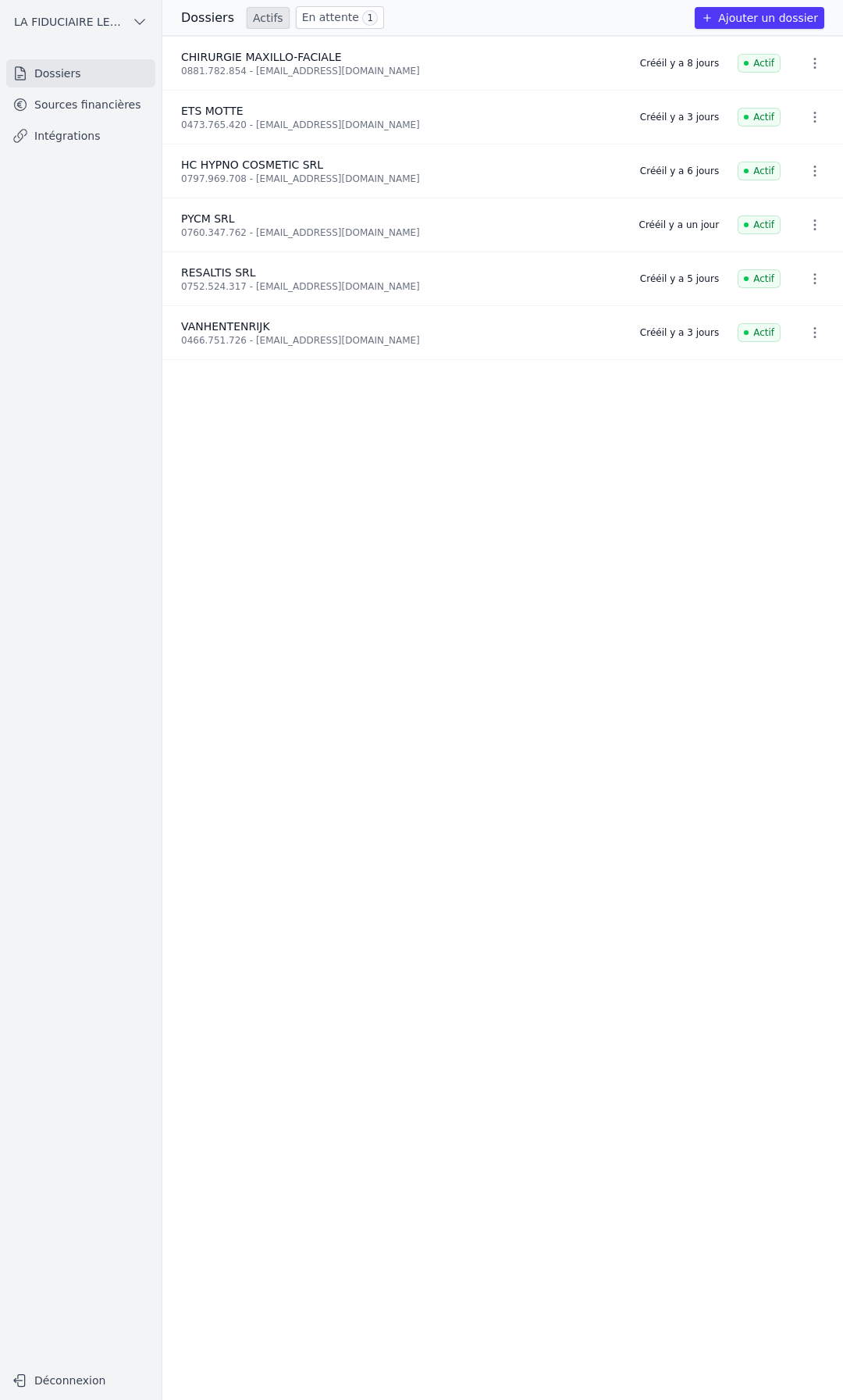
click at [331, 8] on link "En attente 1" at bounding box center [339, 18] width 88 height 23
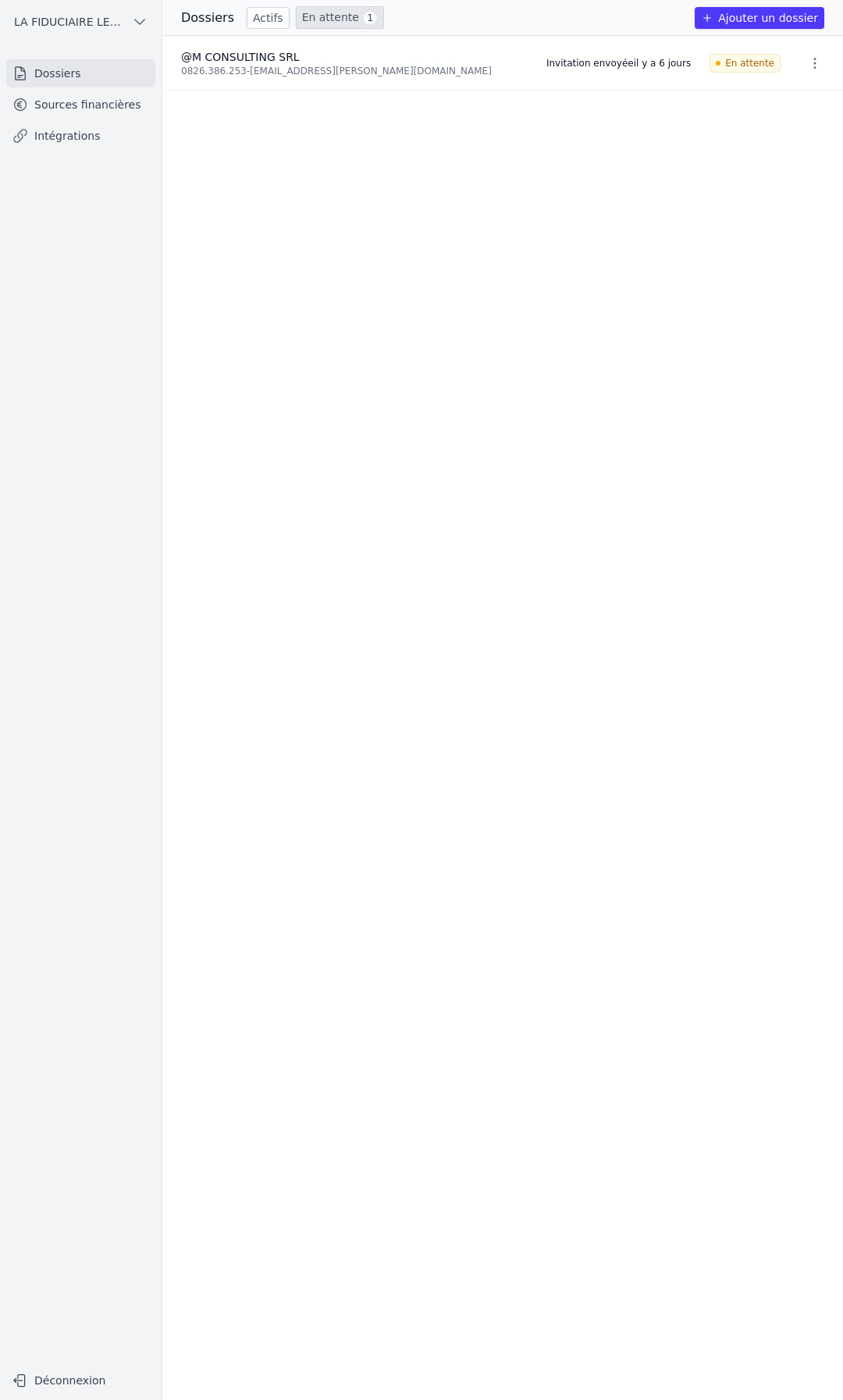
click at [815, 59] on icon "button" at bounding box center [816, 63] width 2 height 11
click at [547, 126] on div at bounding box center [421, 700] width 843 height 1400
click at [263, 19] on link "Actifs" at bounding box center [267, 17] width 42 height 22
